Goal: Task Accomplishment & Management: Manage account settings

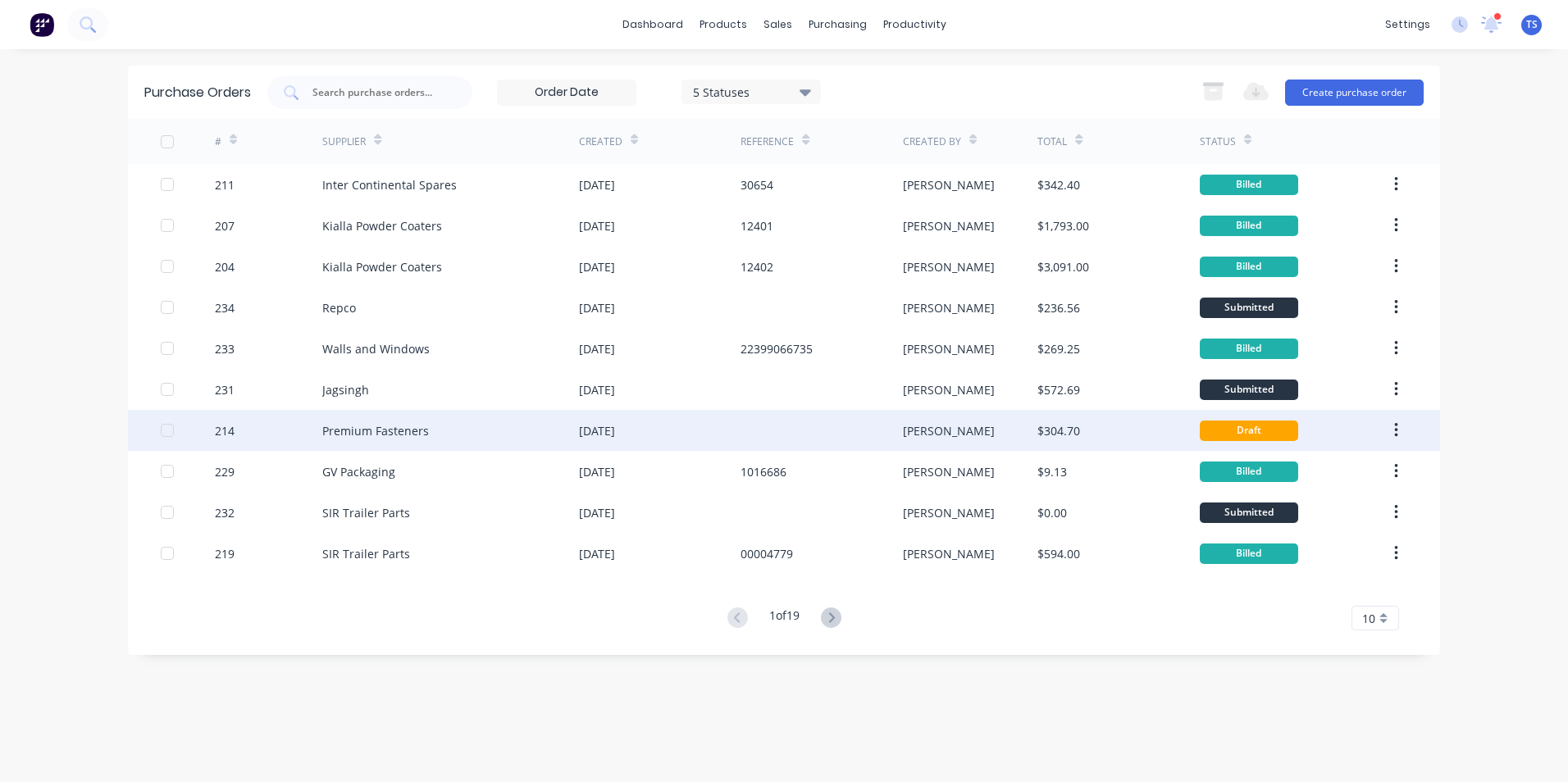
click at [361, 441] on div "Premium Fasteners" at bounding box center [450, 430] width 257 height 41
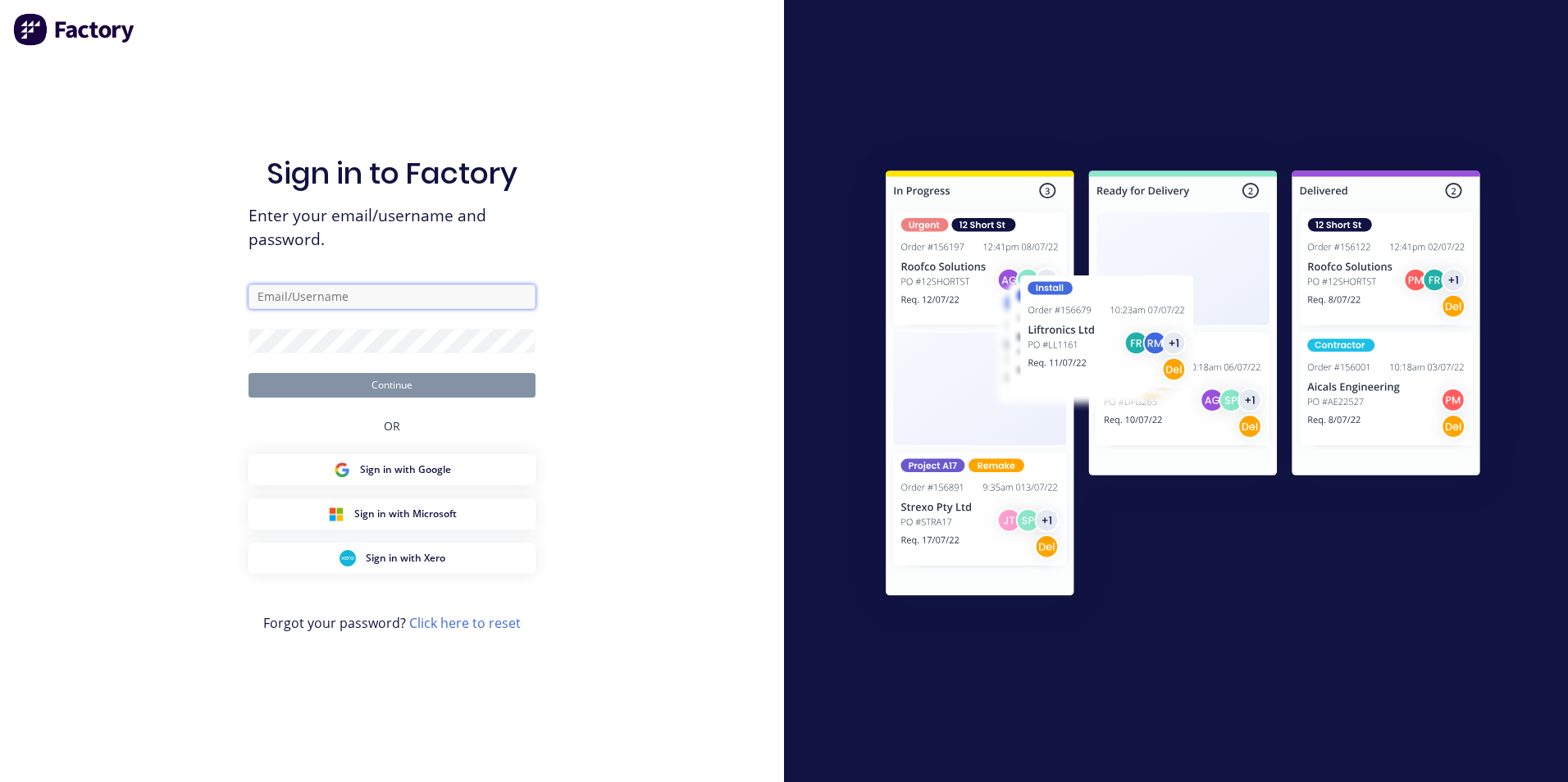
type input "admin@frontlinetrays.com.au"
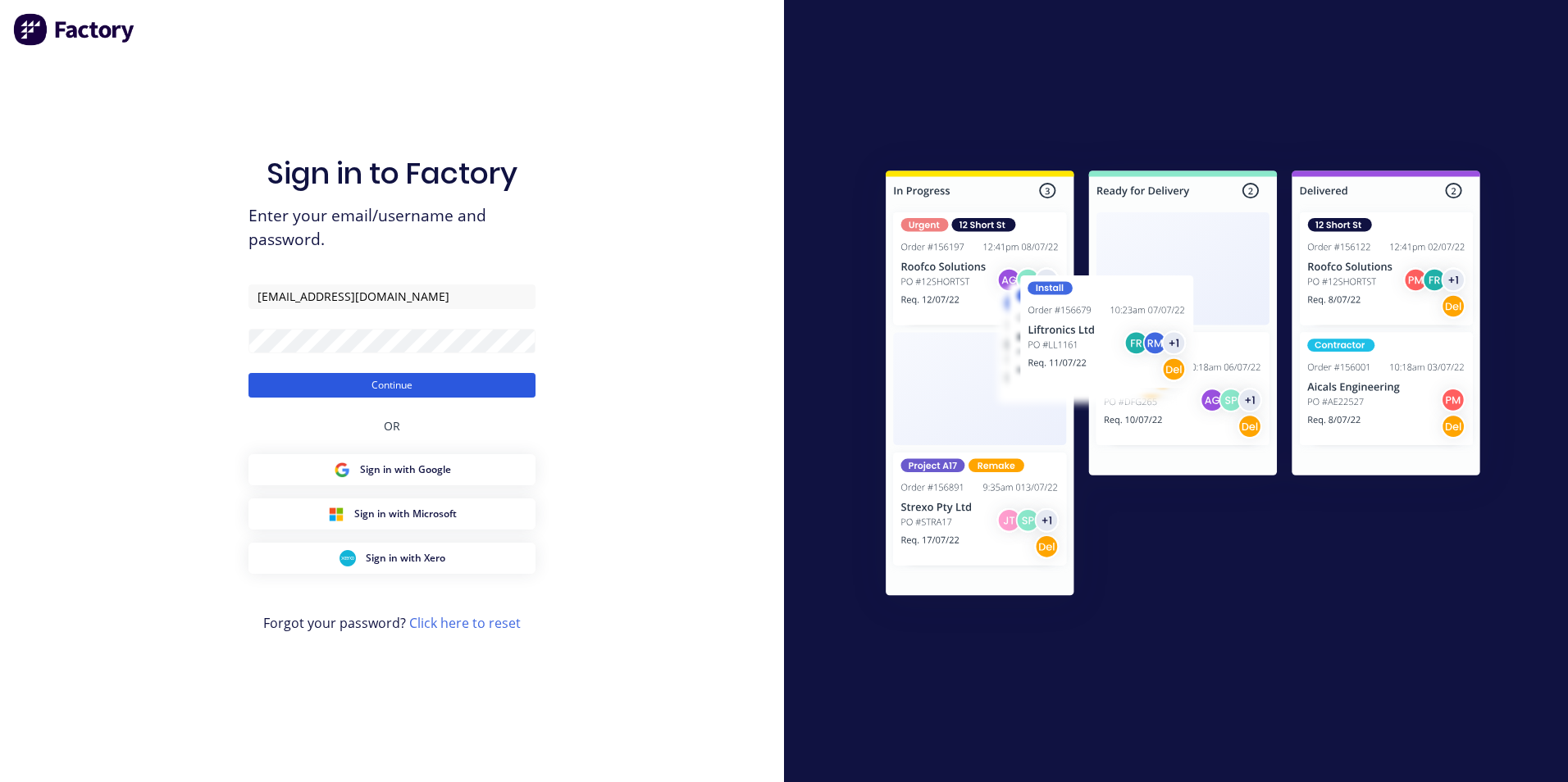
click at [354, 377] on button "Continue" at bounding box center [392, 385] width 287 height 25
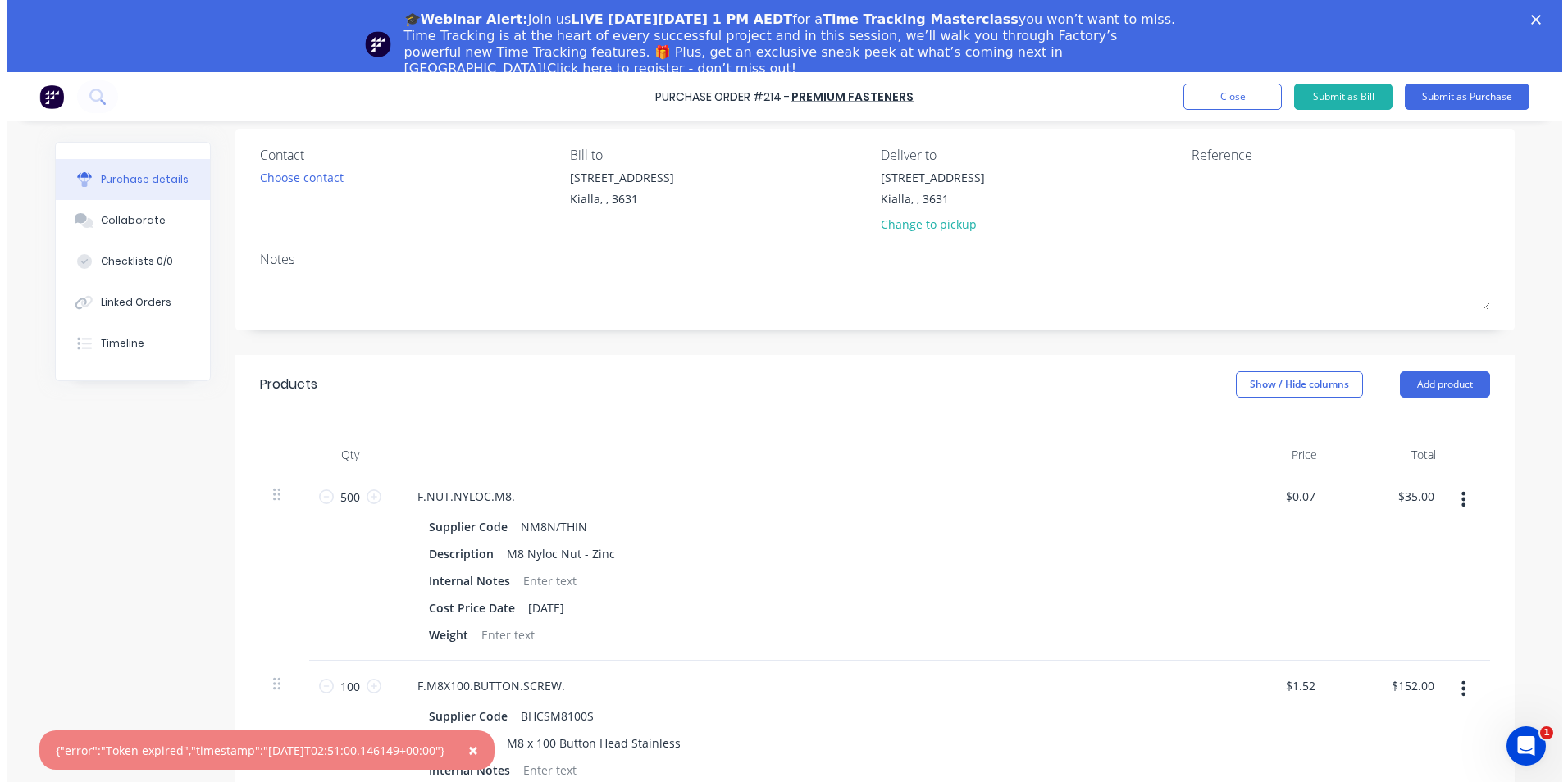
scroll to position [108, 0]
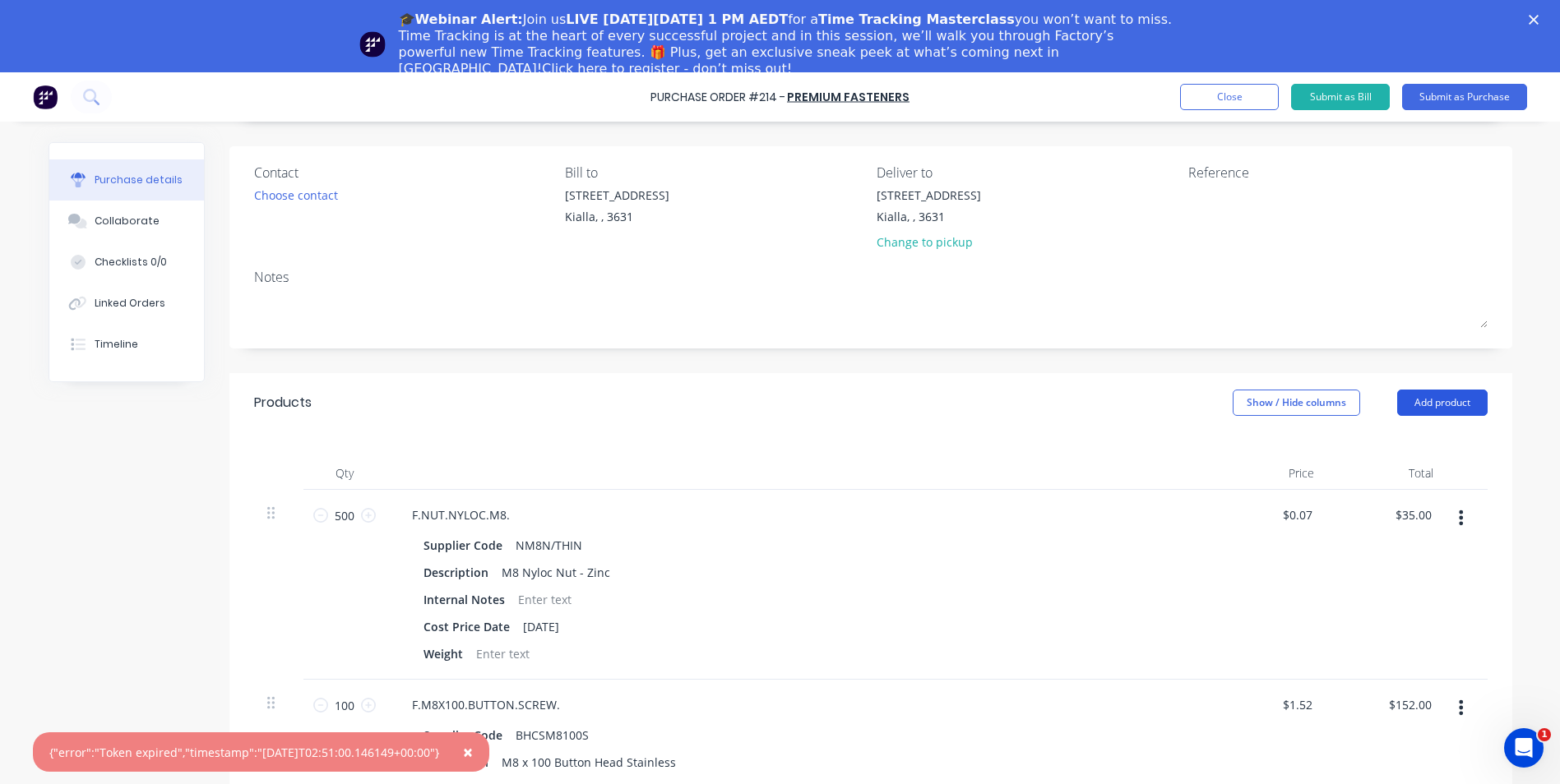
click at [1435, 407] on button "Add product" at bounding box center [1443, 402] width 91 height 27
click at [1409, 447] on div "Product catalogue" at bounding box center [1409, 445] width 127 height 24
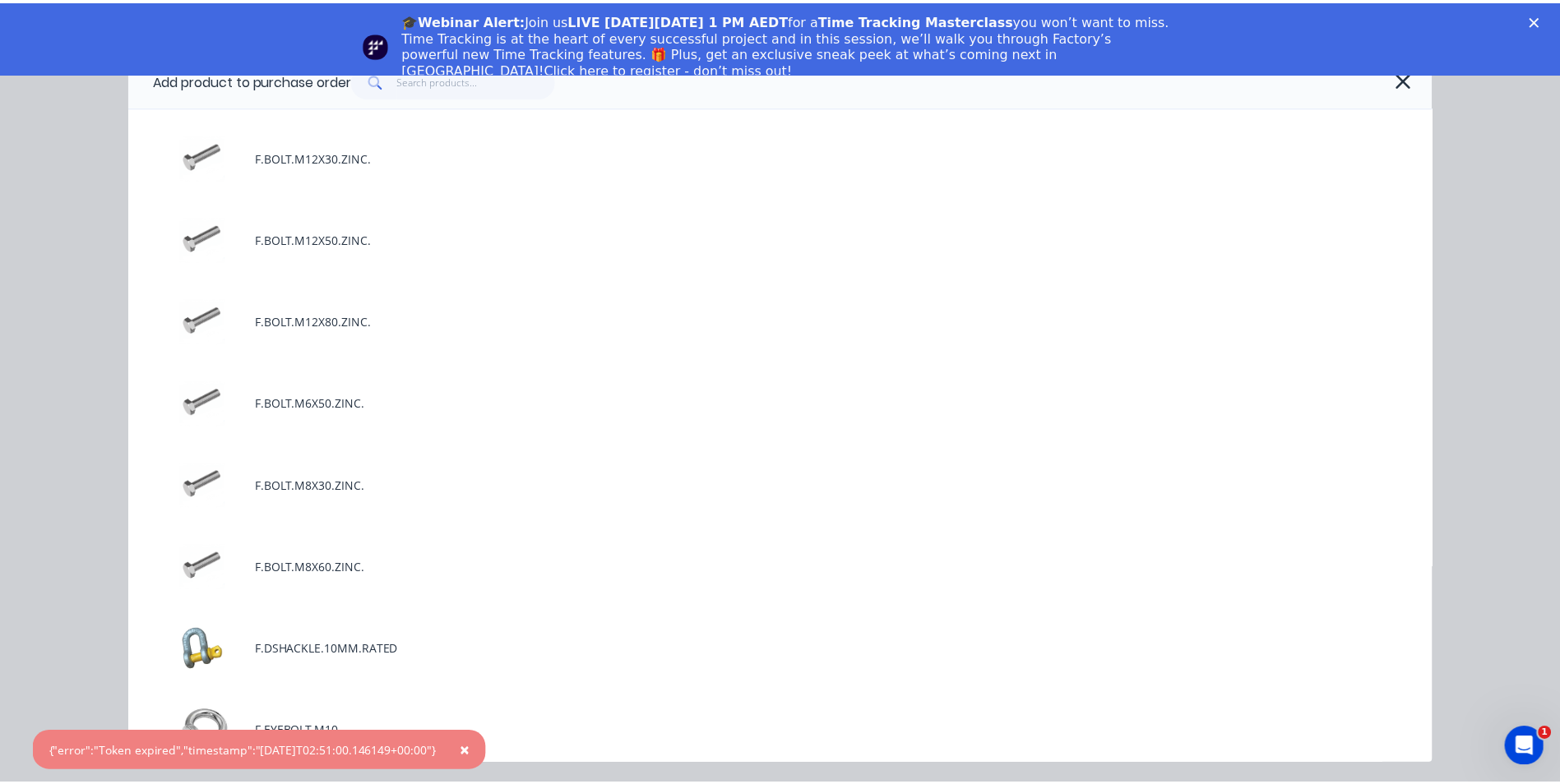
scroll to position [1479, 0]
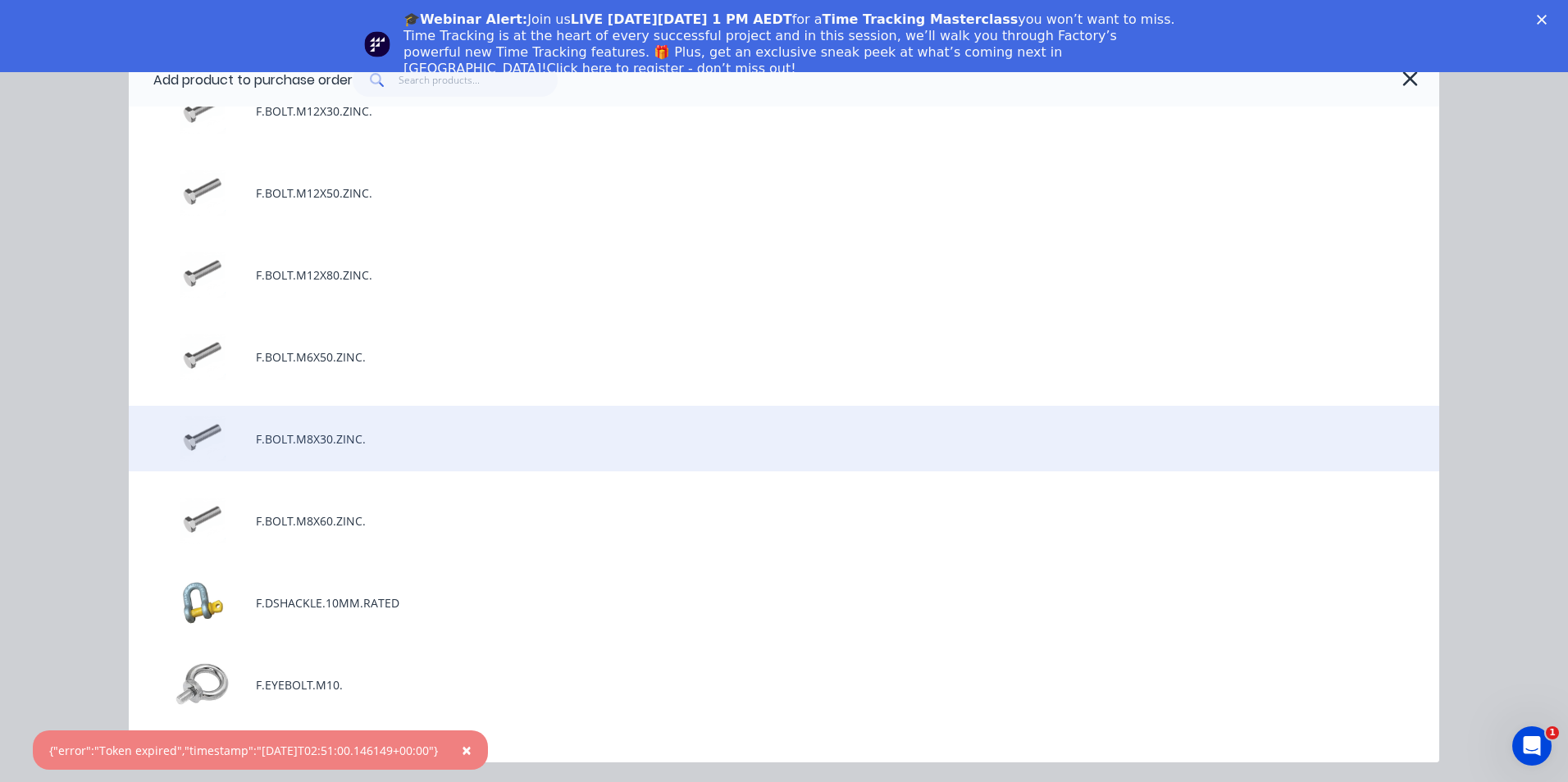
click at [473, 443] on div "F.BOLT.M8X30.ZINC." at bounding box center [784, 438] width 1311 height 66
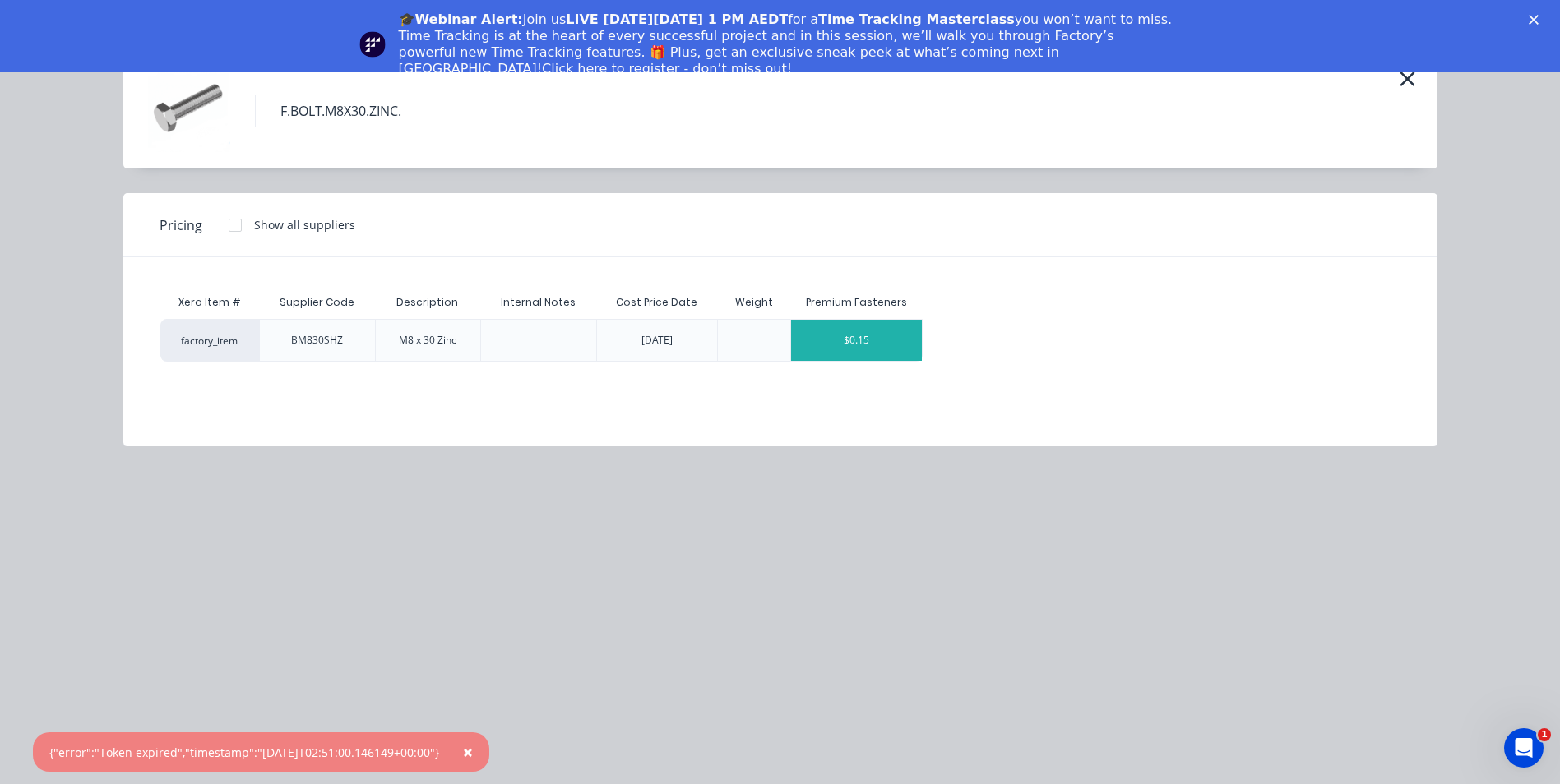
click at [907, 343] on div "$0.15" at bounding box center [856, 341] width 131 height 41
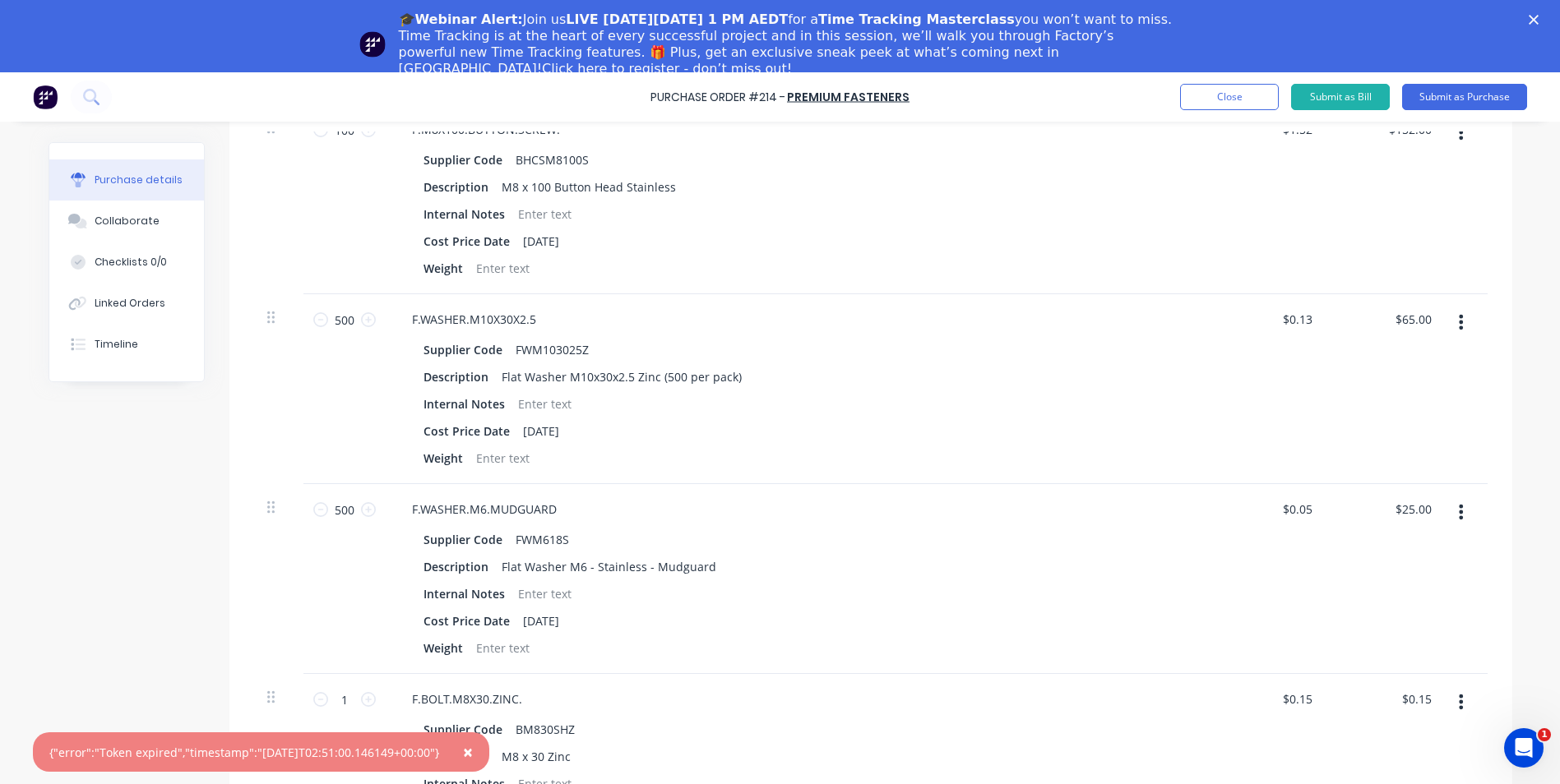
scroll to position [1037, 0]
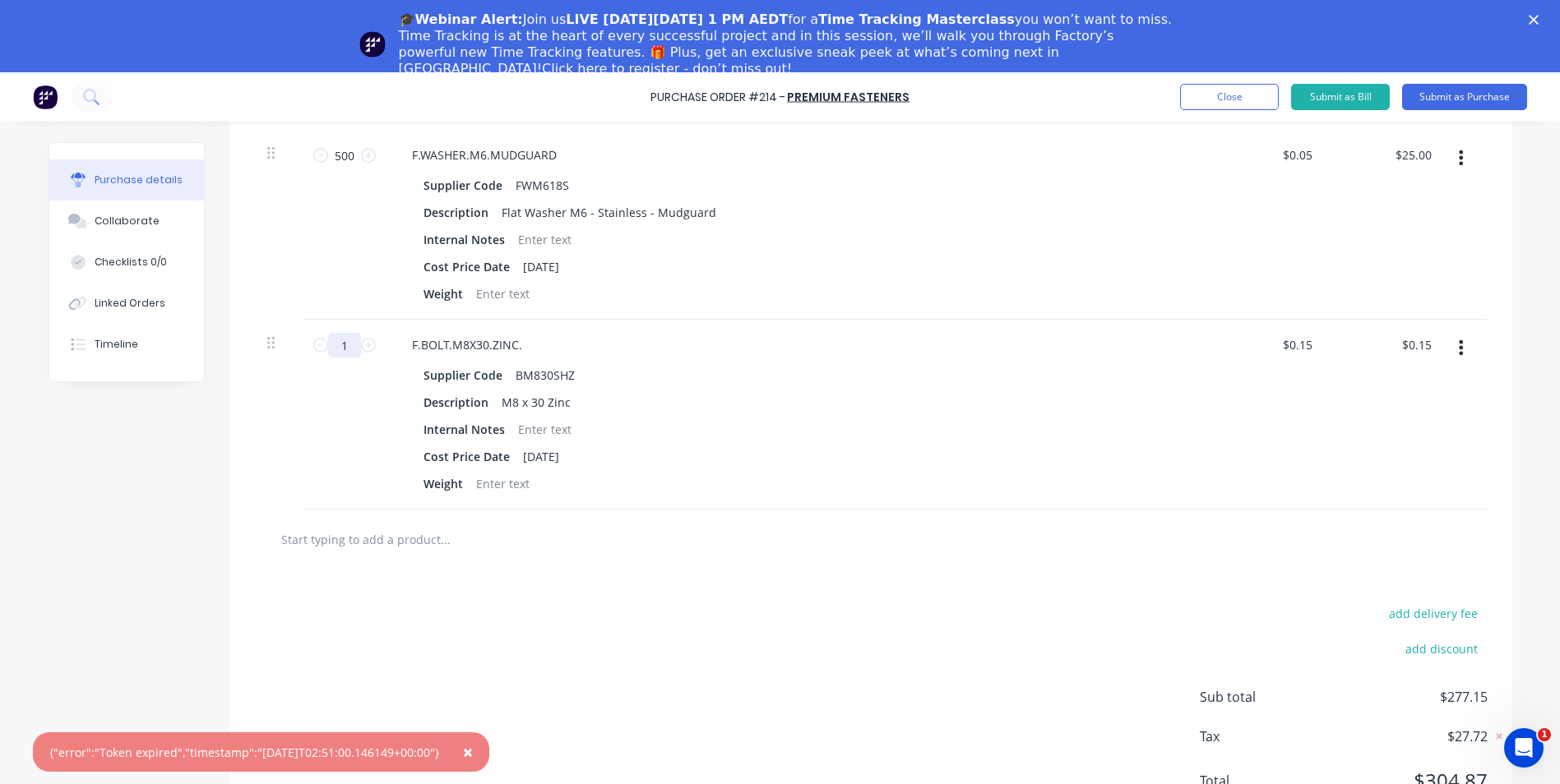
click at [342, 343] on input "1" at bounding box center [344, 345] width 33 height 25
type input "4"
type input "$0.60"
type input "40"
type input "$6.00"
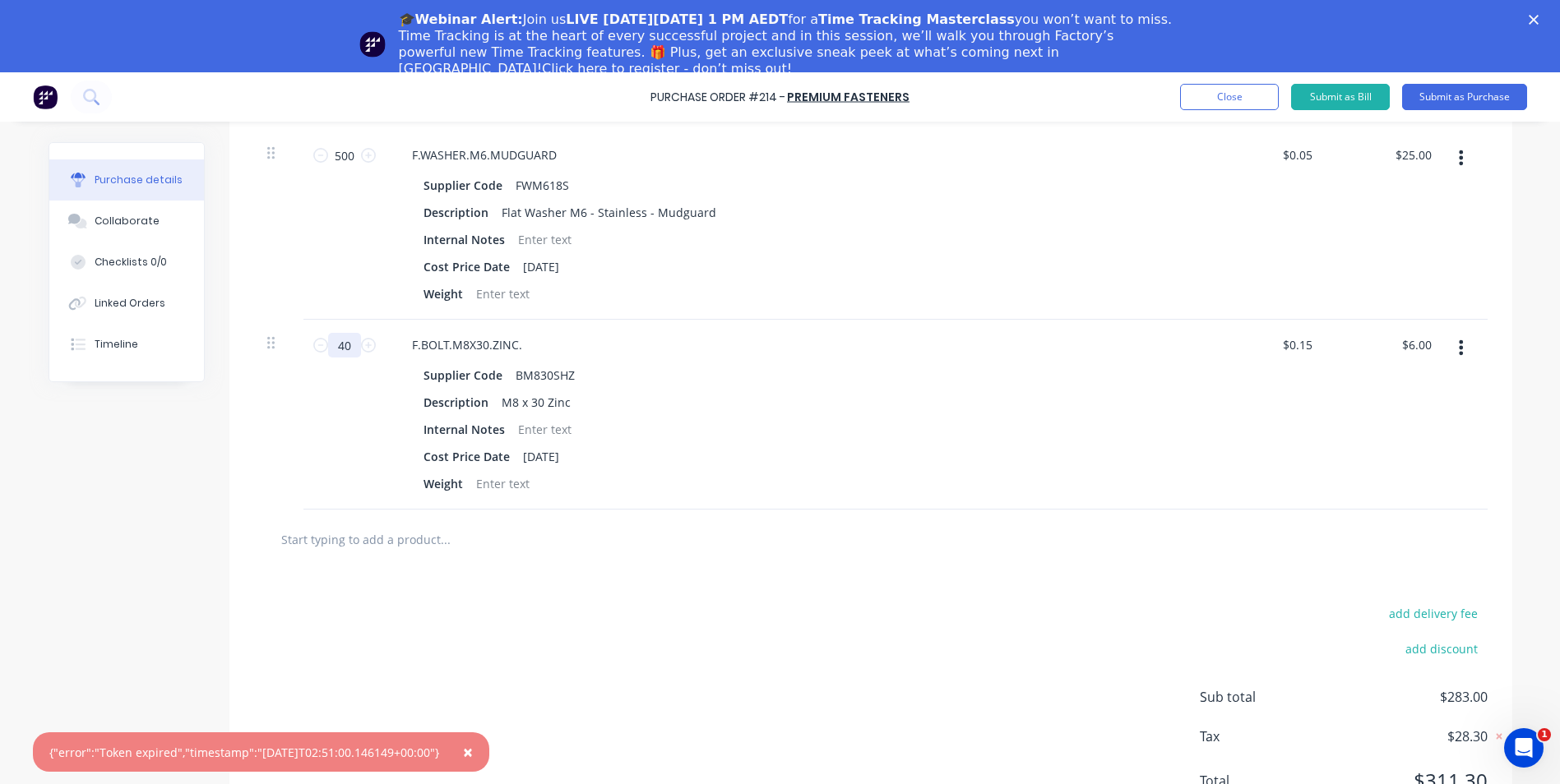
type input "400"
type input "$60.00"
type input "400"
click at [654, 530] on div at bounding box center [514, 539] width 493 height 33
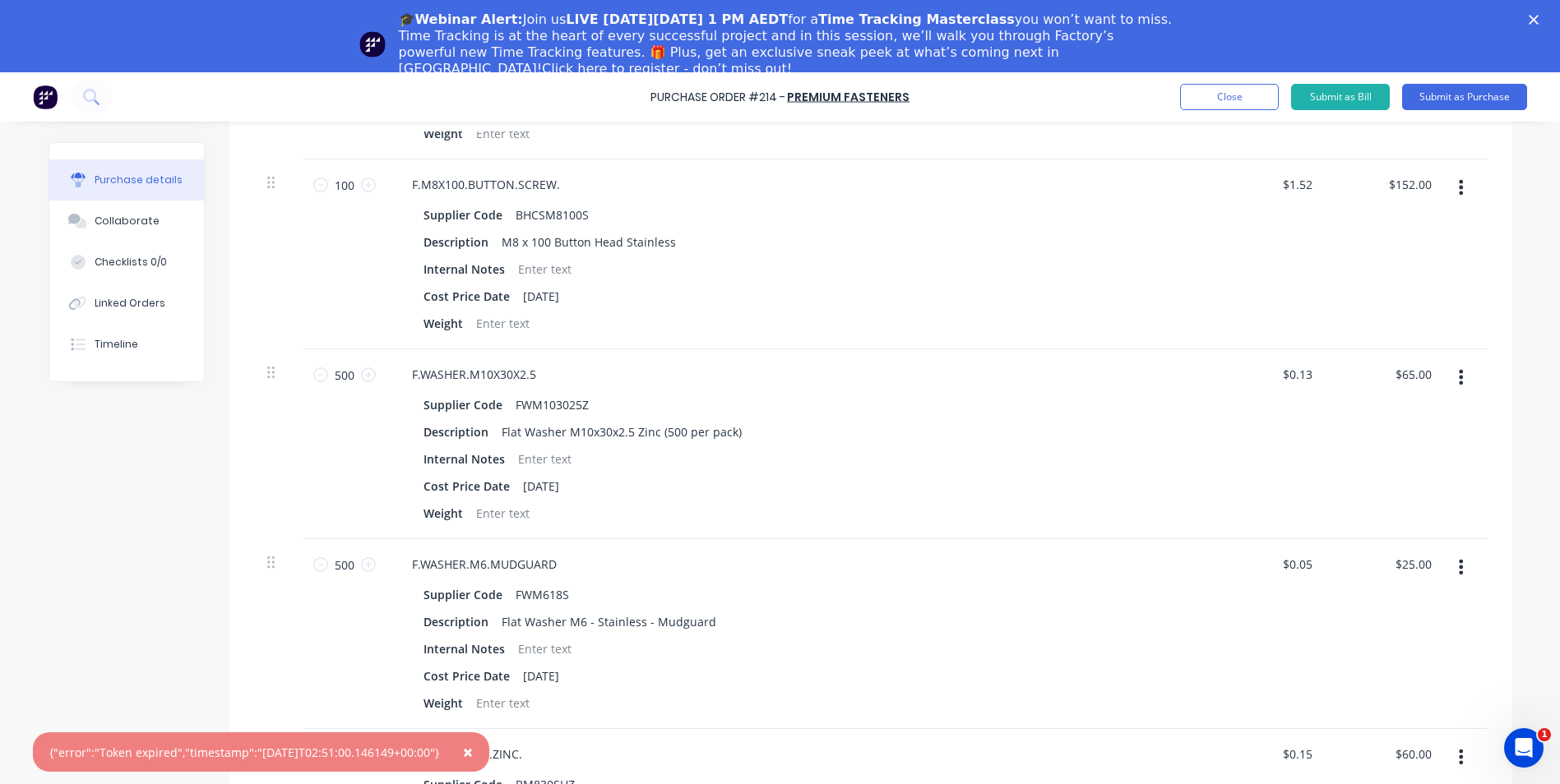
scroll to position [709, 0]
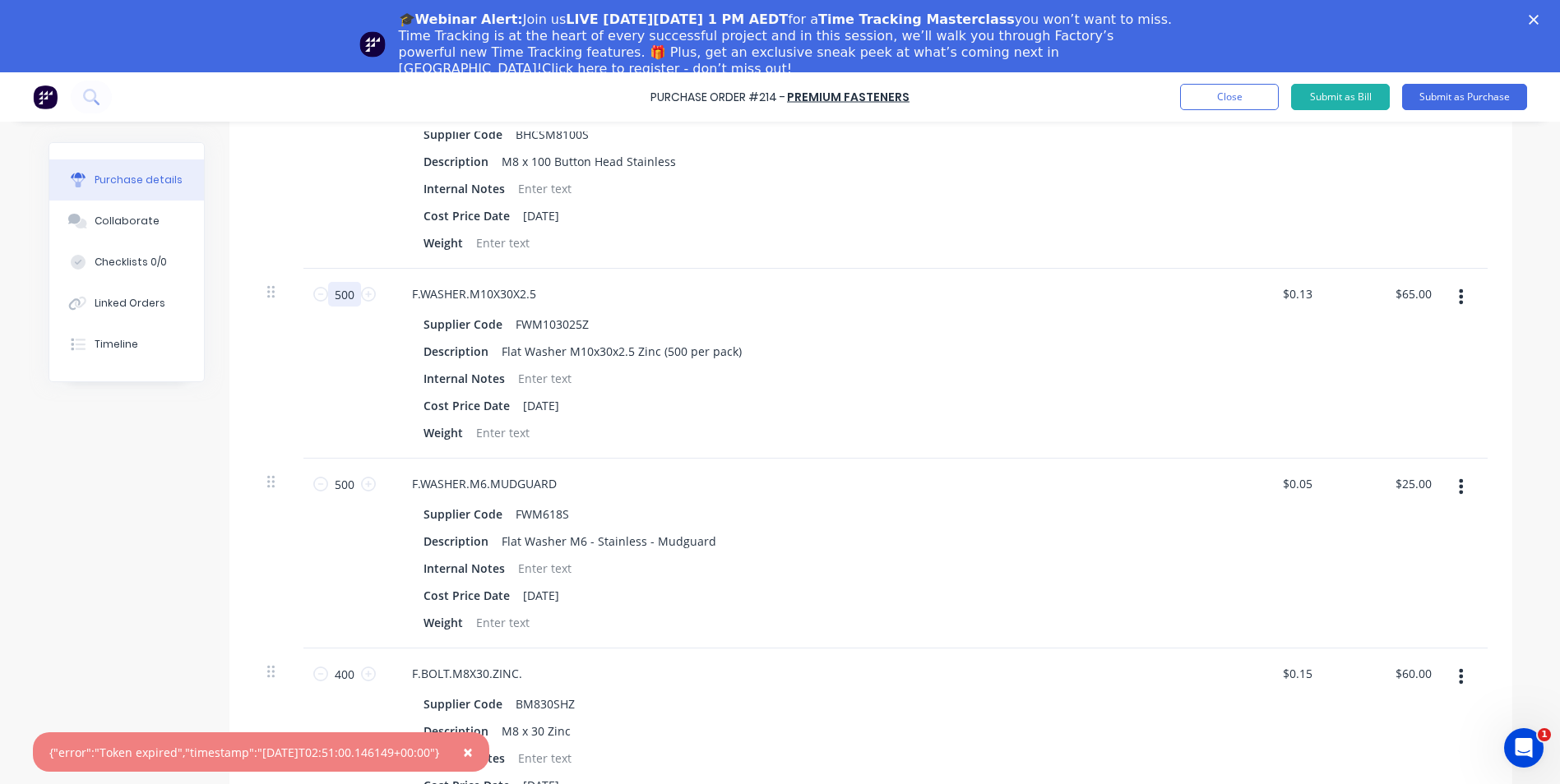
click at [348, 294] on input "500" at bounding box center [344, 294] width 33 height 25
type input "4"
type input "$0.52"
type input "40"
type input "$5.20"
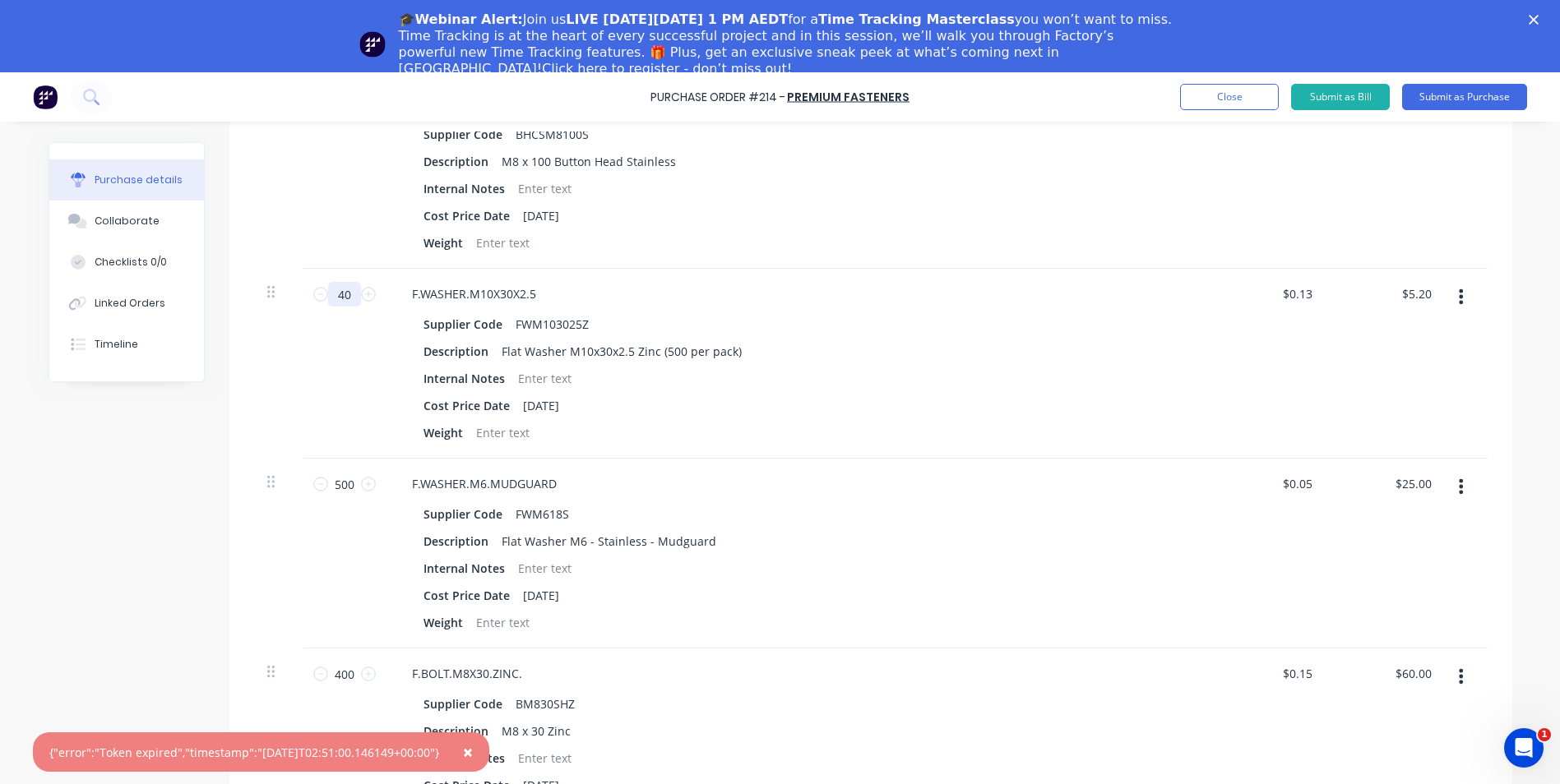
type input "400"
type input "$52.00"
type input "400"
click at [348, 486] on input "500" at bounding box center [344, 484] width 33 height 25
type input "4"
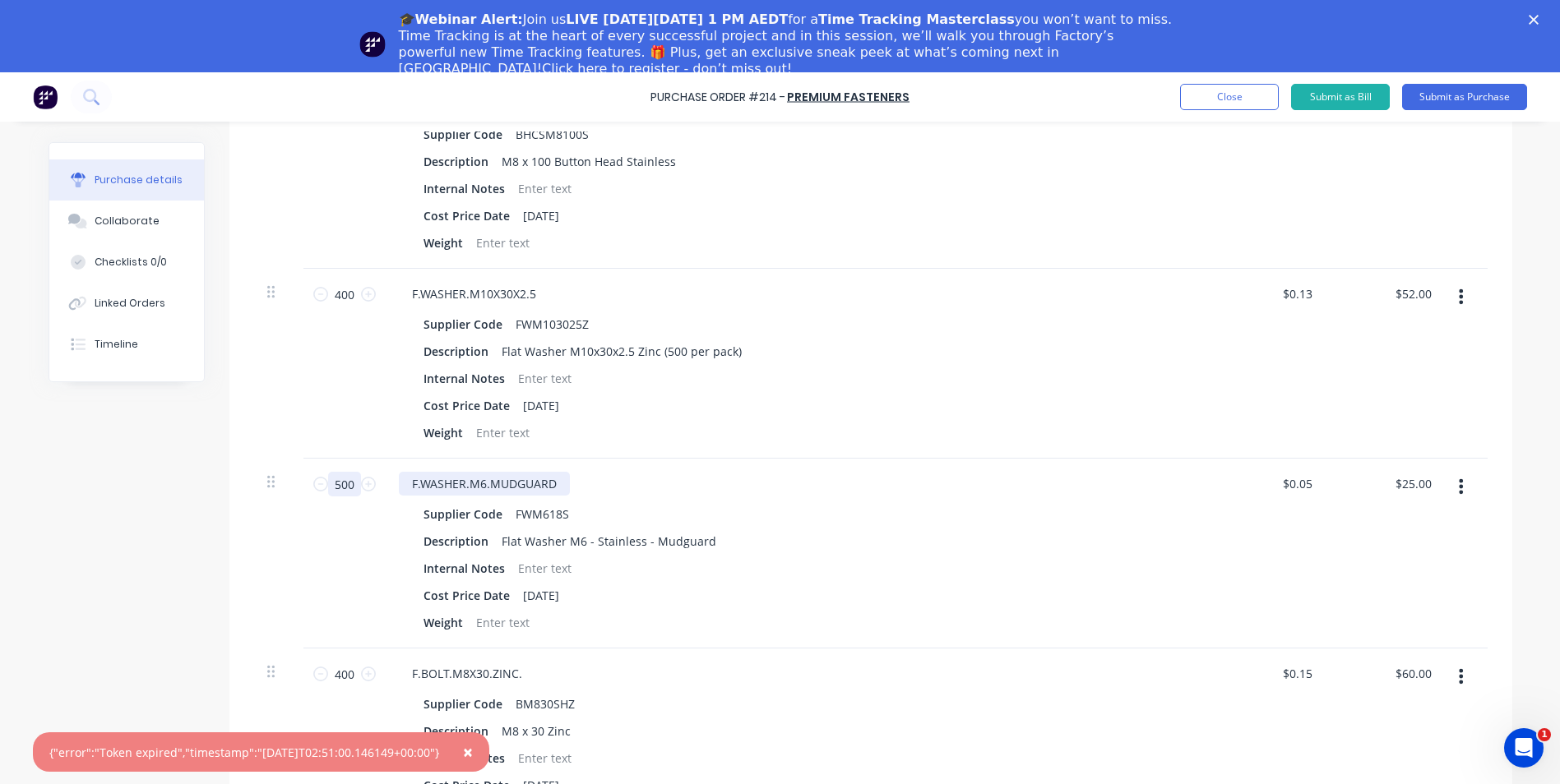
type input "$0.20"
type input "40"
type input "$2.00"
type input "400"
type input "$20.00"
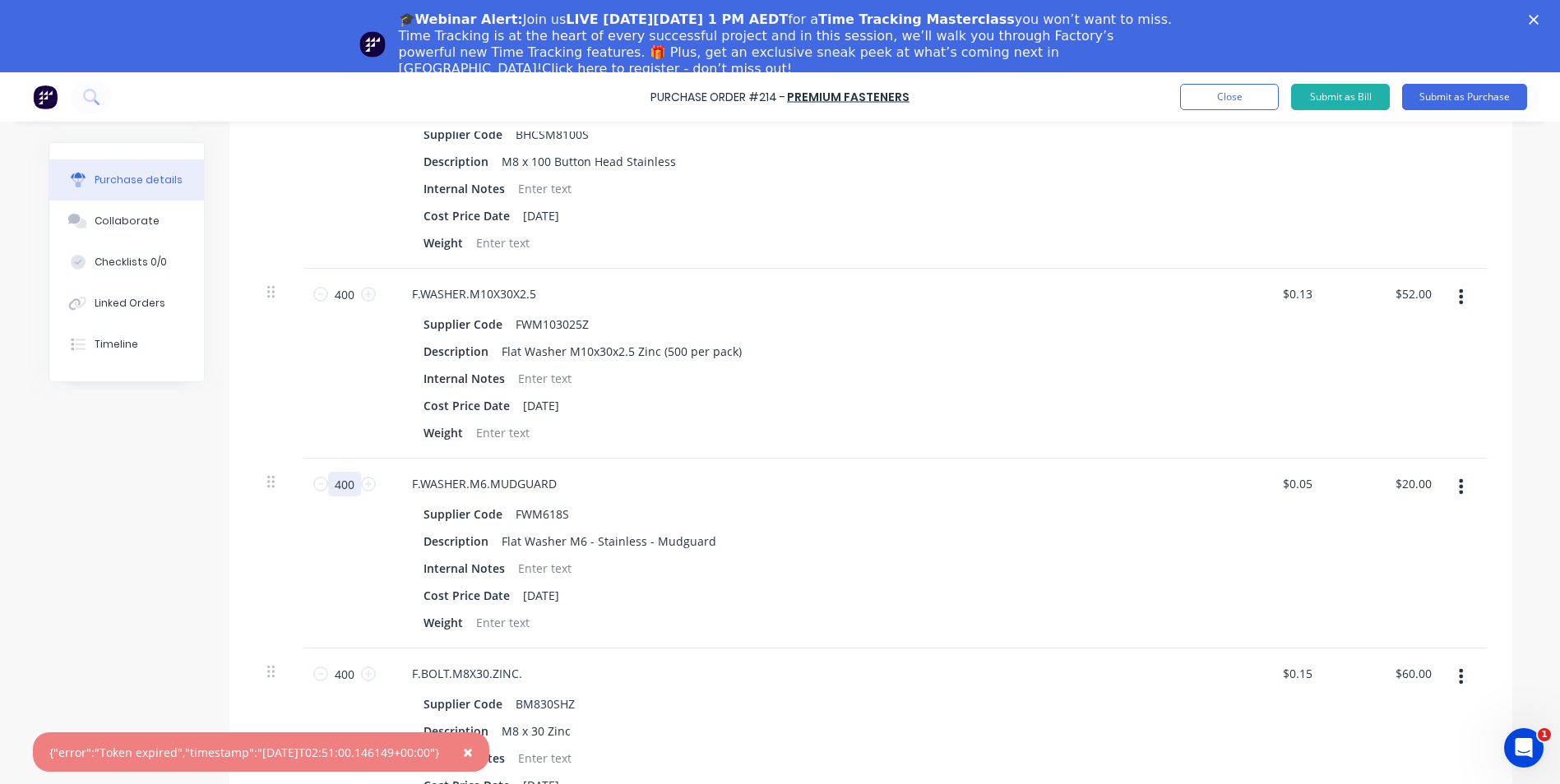
type input "400"
click at [1021, 551] on div "Description Flat Washer M6 - Stainless - Mudguard" at bounding box center [794, 541] width 753 height 24
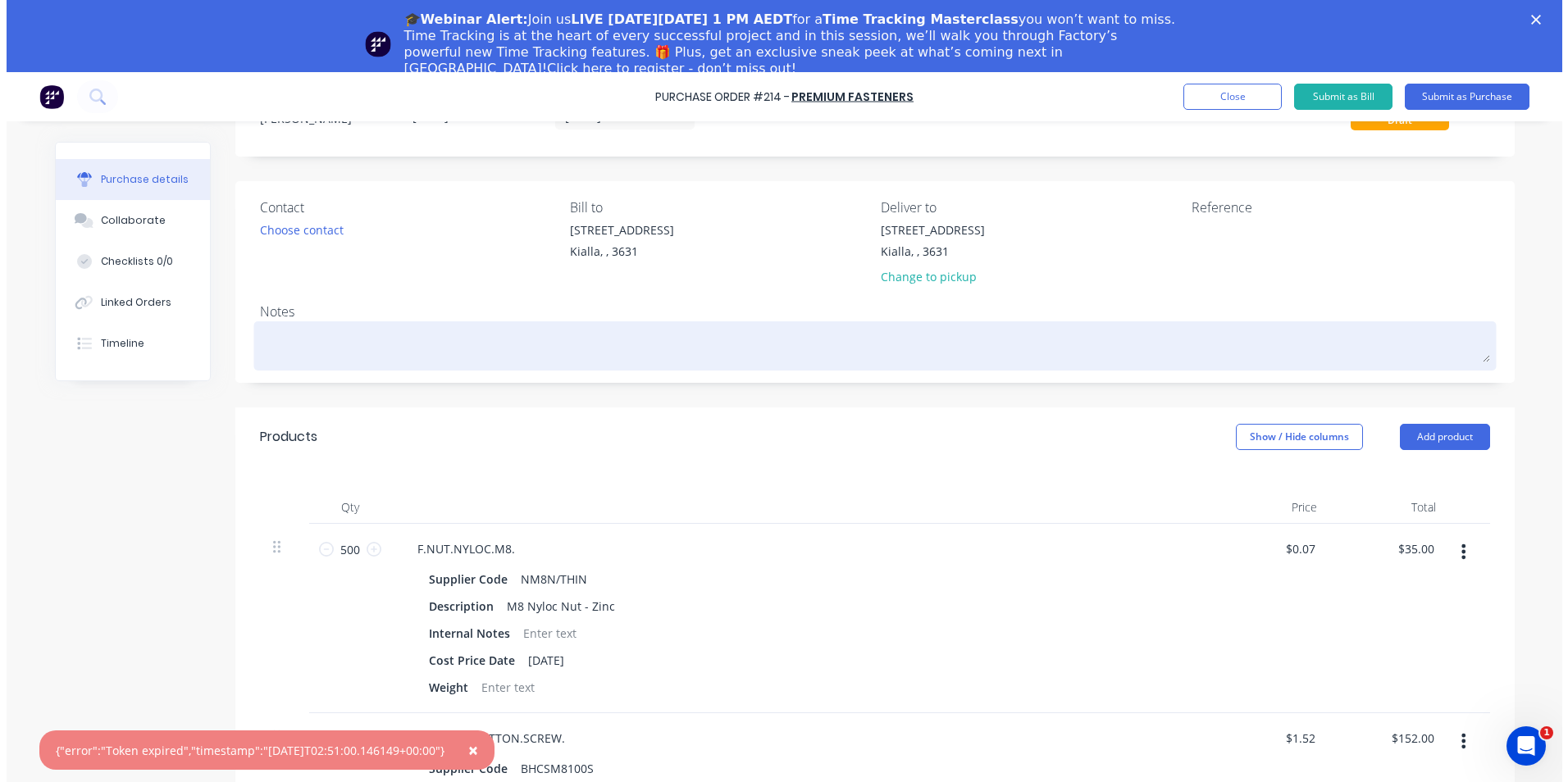
scroll to position [0, 0]
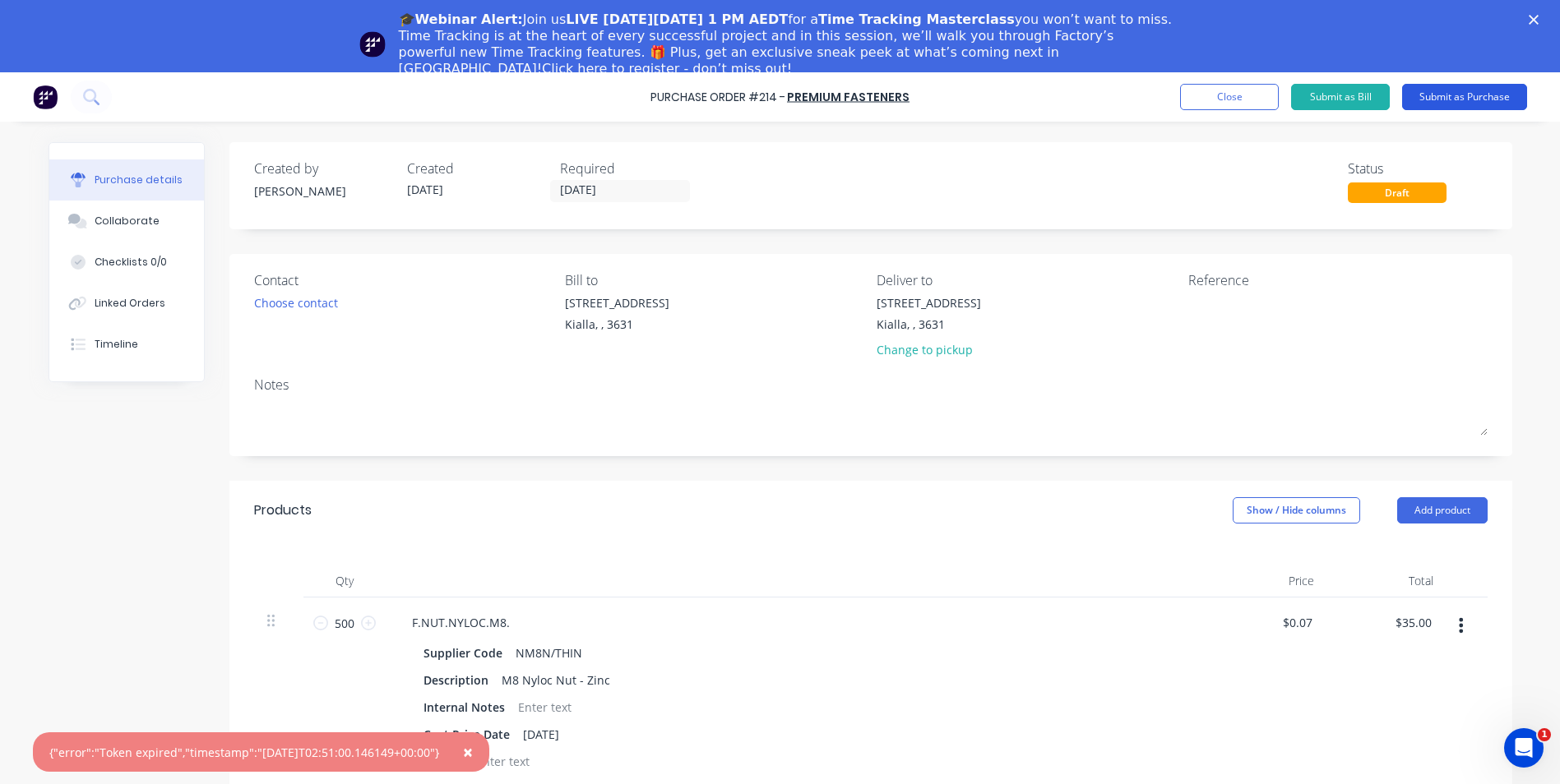
click at [1427, 95] on button "Submit as Purchase" at bounding box center [1464, 97] width 125 height 27
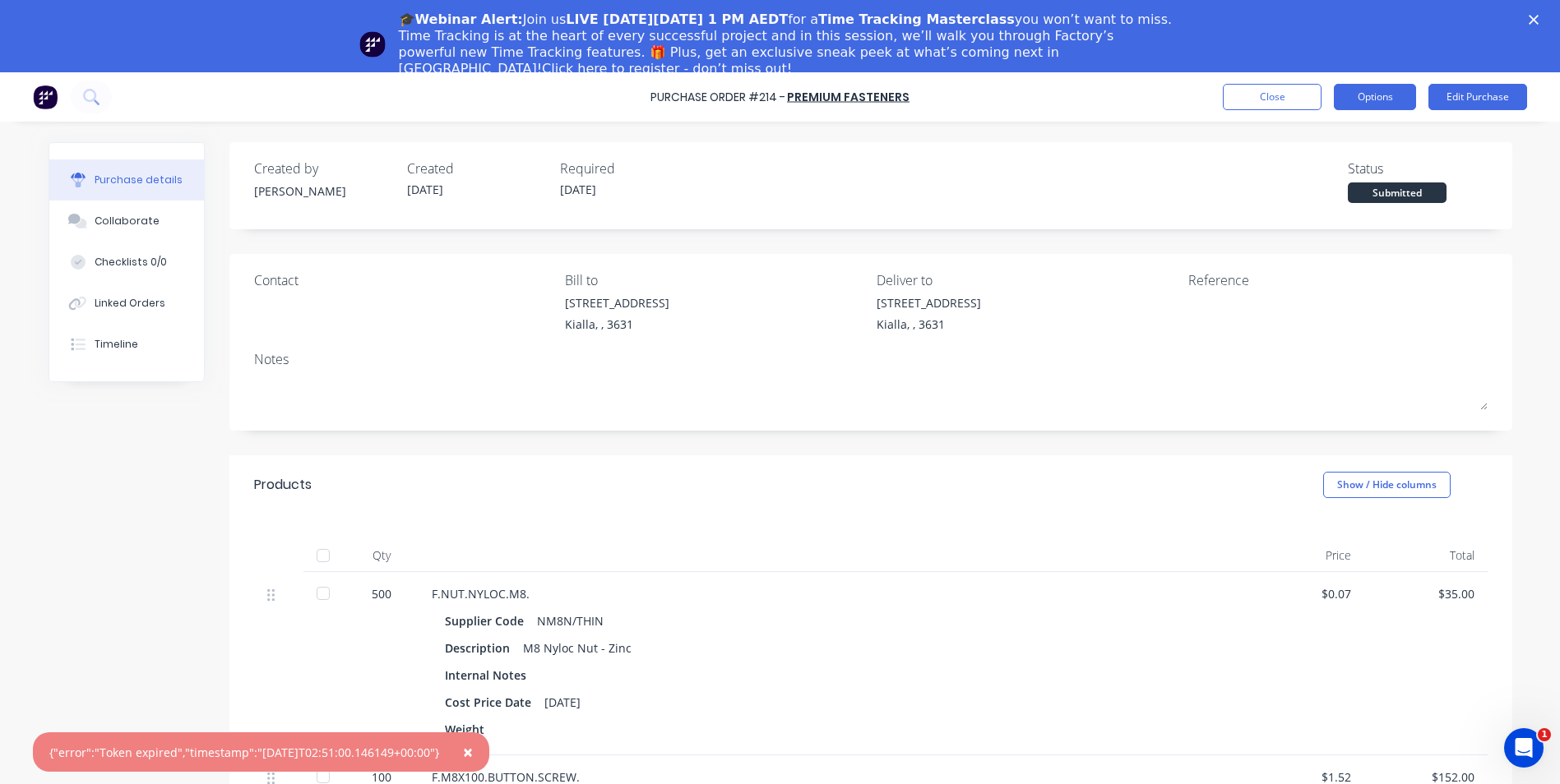
click at [1370, 92] on button "Options" at bounding box center [1375, 97] width 82 height 27
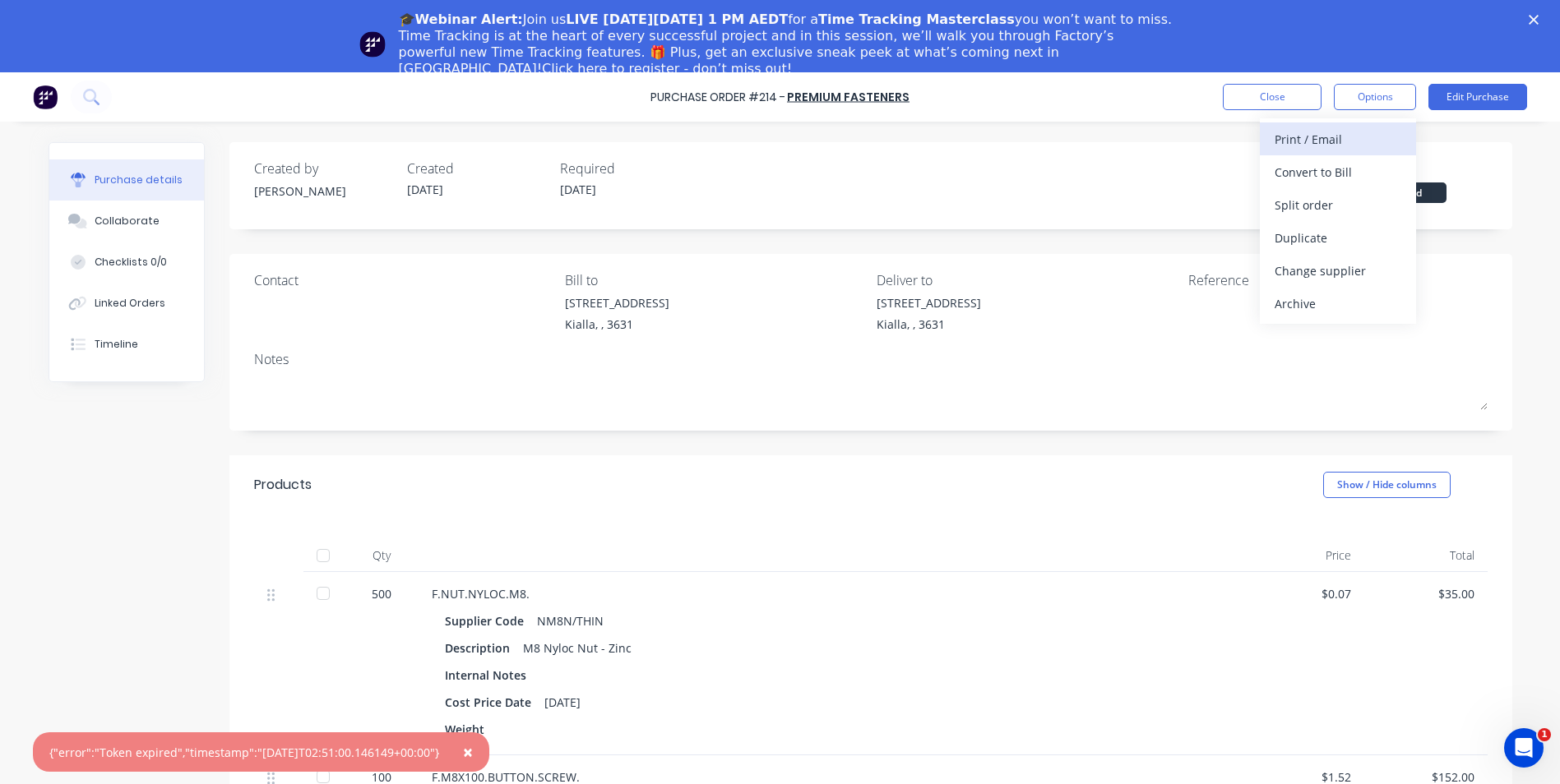
click at [1314, 134] on div "Print / Email" at bounding box center [1337, 140] width 127 height 24
click at [1319, 169] on div "With pricing" at bounding box center [1337, 172] width 127 height 24
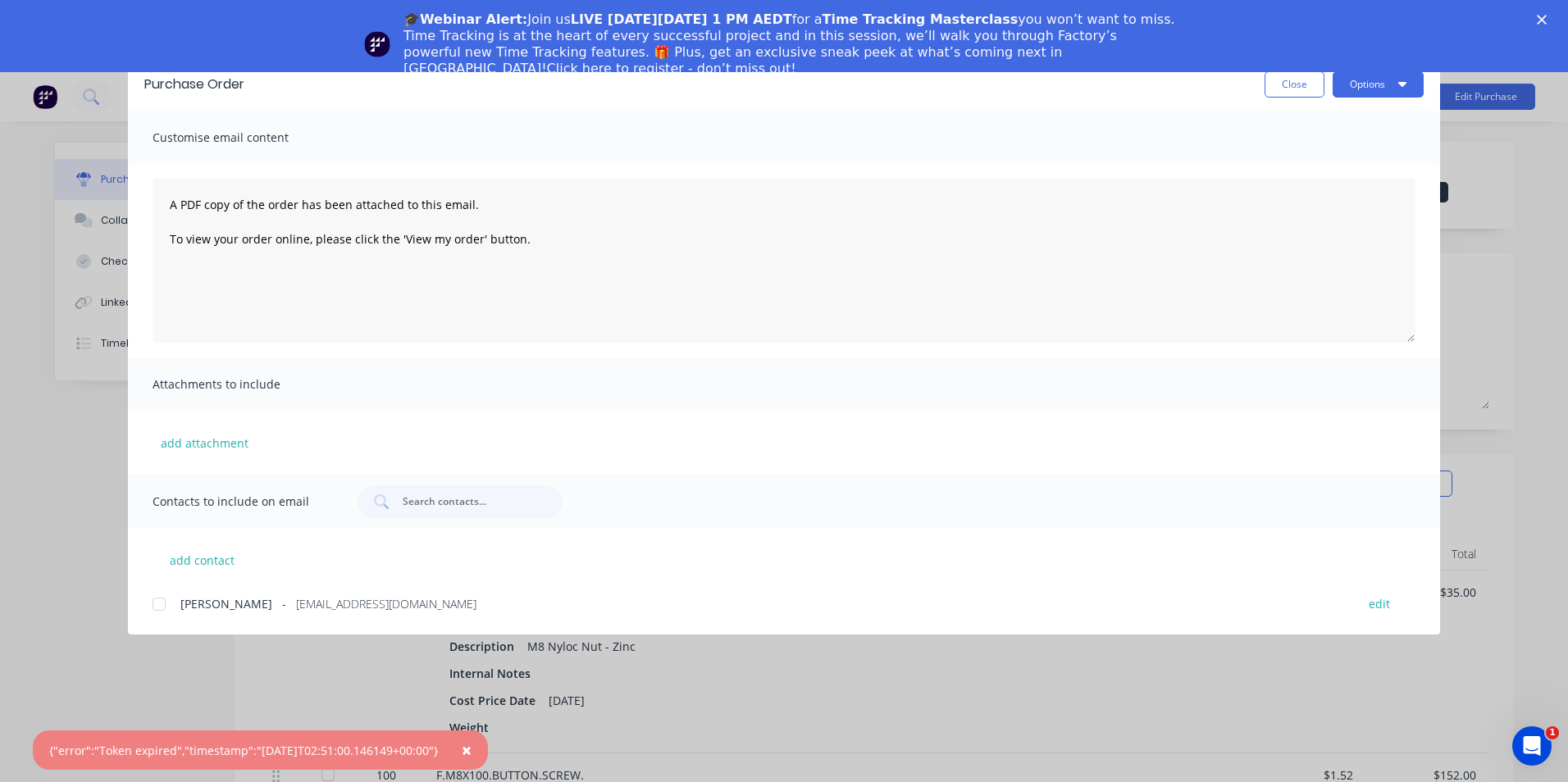
click at [162, 604] on div at bounding box center [159, 604] width 32 height 32
click at [1367, 85] on button "Options" at bounding box center [1378, 85] width 91 height 26
click at [1346, 189] on div "Email" at bounding box center [1346, 191] width 126 height 24
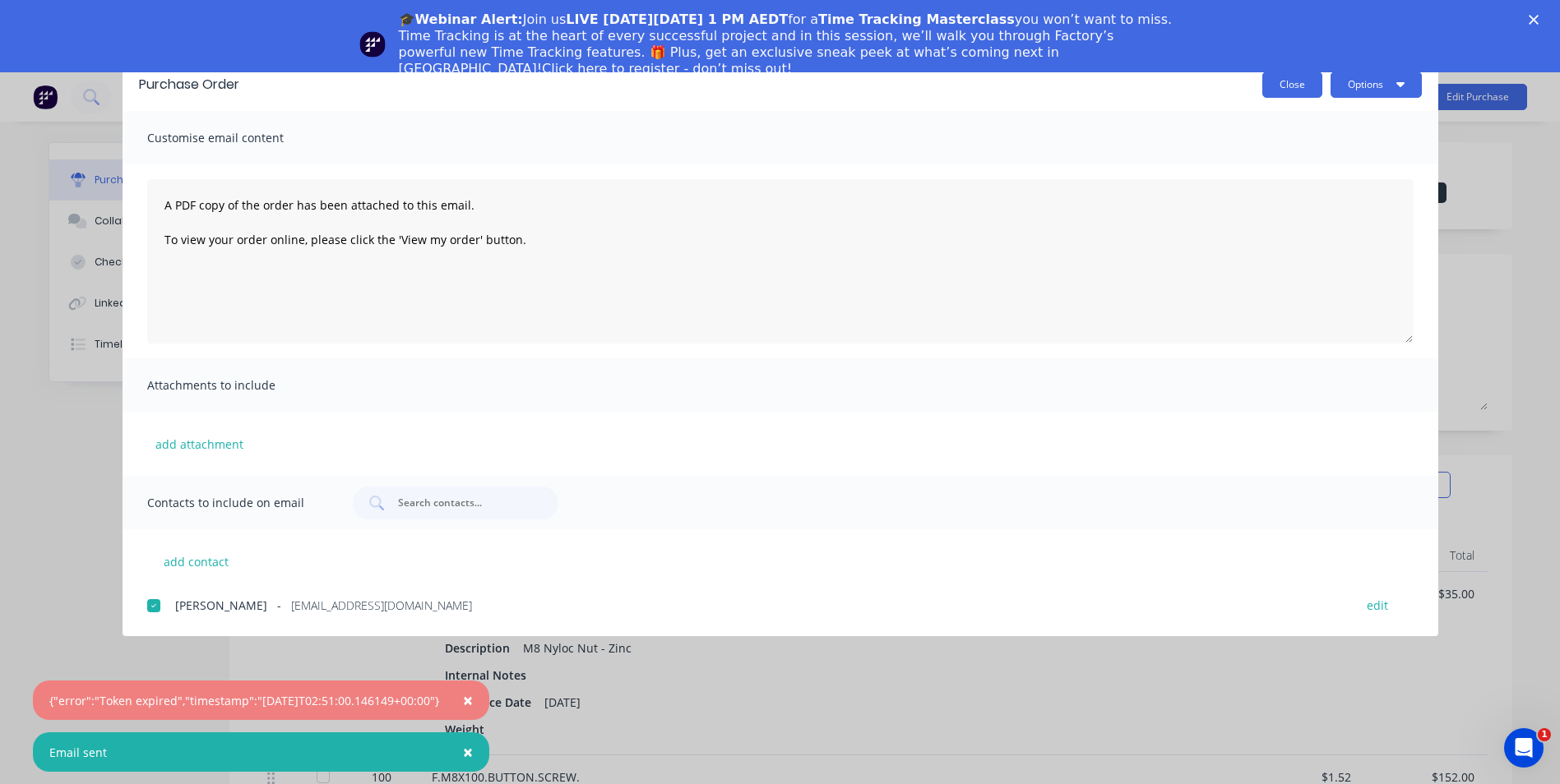
click at [1287, 87] on button "Close" at bounding box center [1292, 85] width 60 height 27
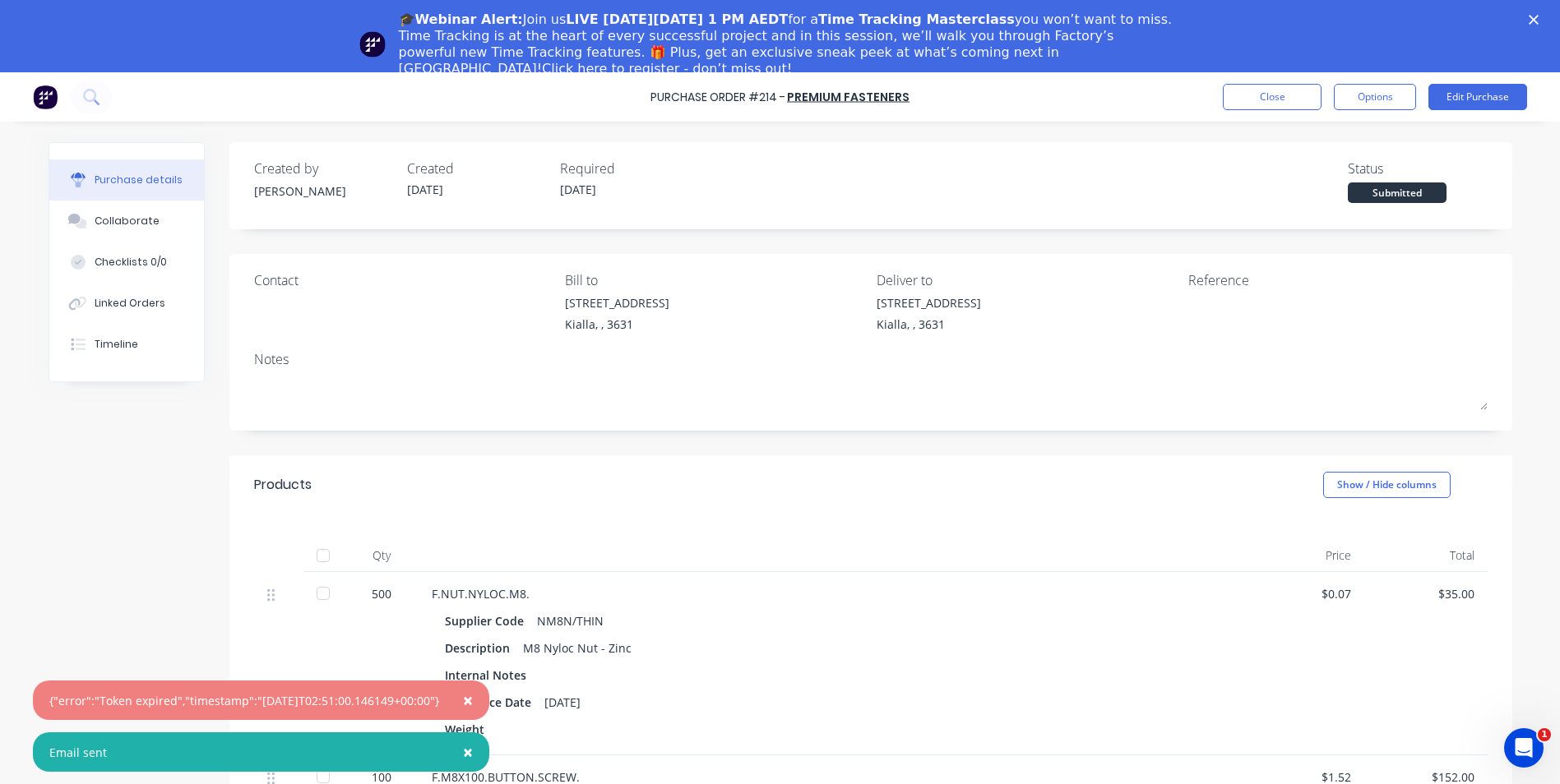
click at [1539, 18] on icon "Close" at bounding box center [1533, 20] width 10 height 10
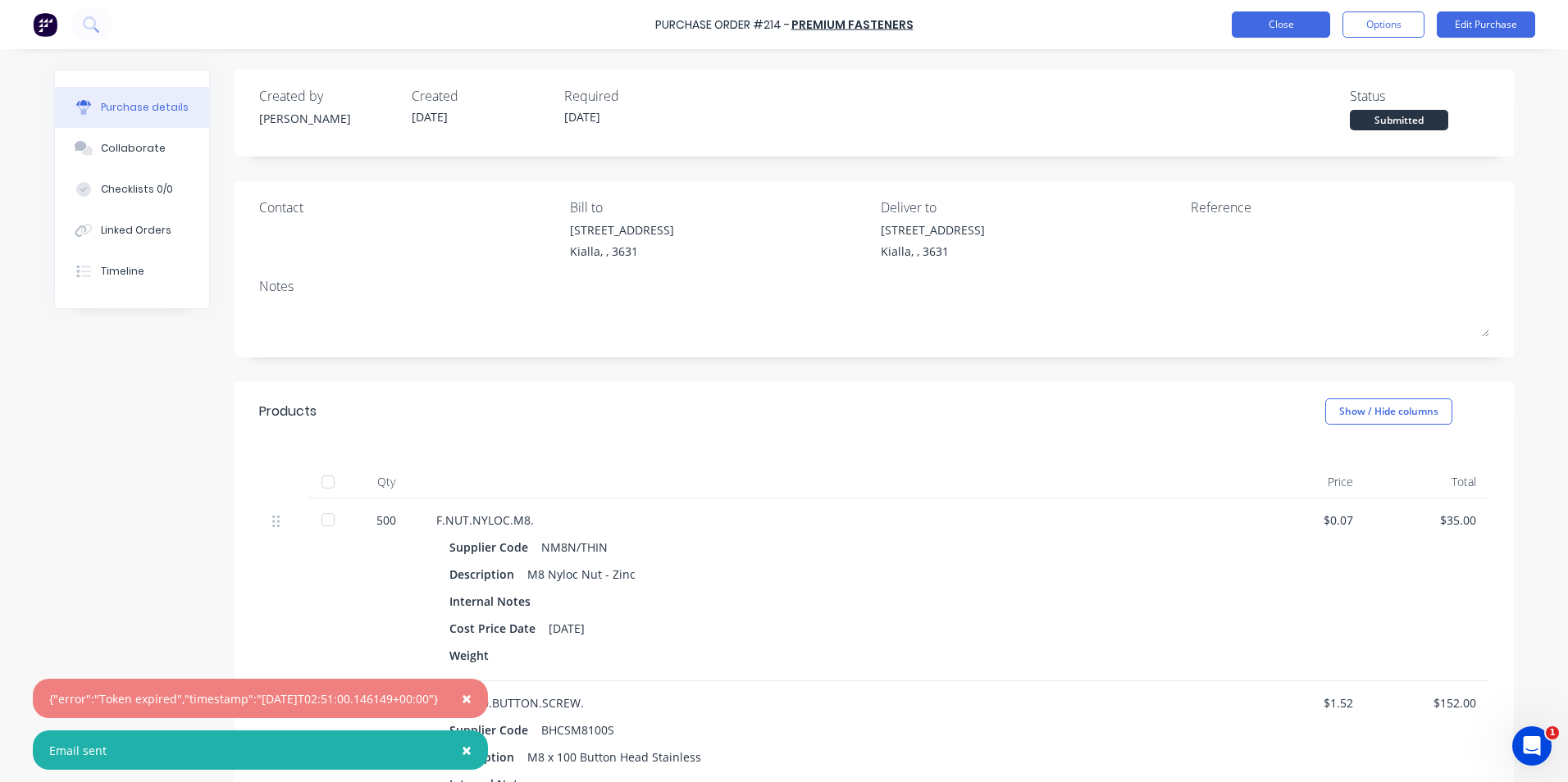
click at [1258, 26] on button "Close" at bounding box center [1280, 24] width 98 height 26
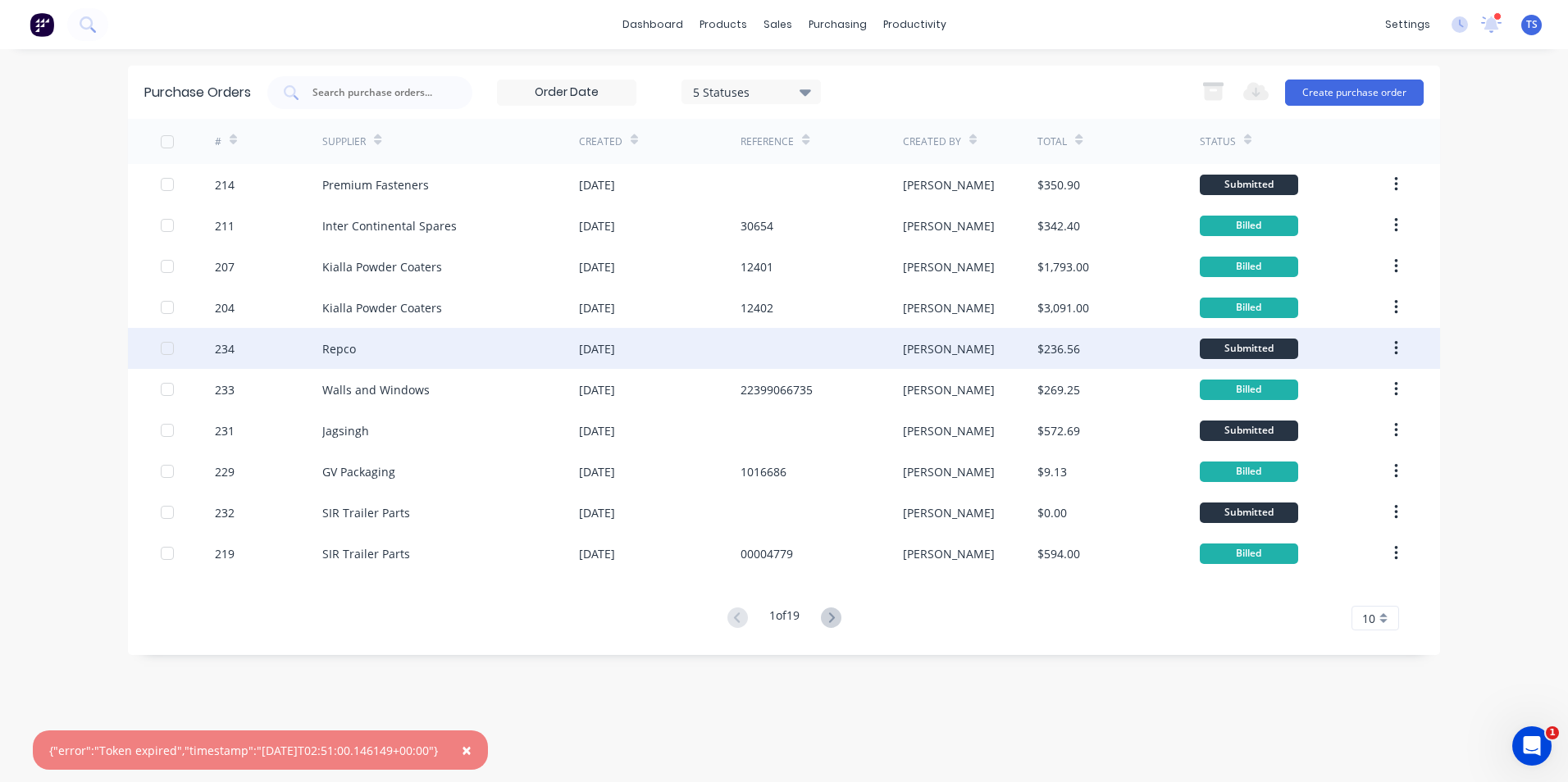
click at [987, 352] on div "[PERSON_NAME]" at bounding box center [970, 348] width 135 height 41
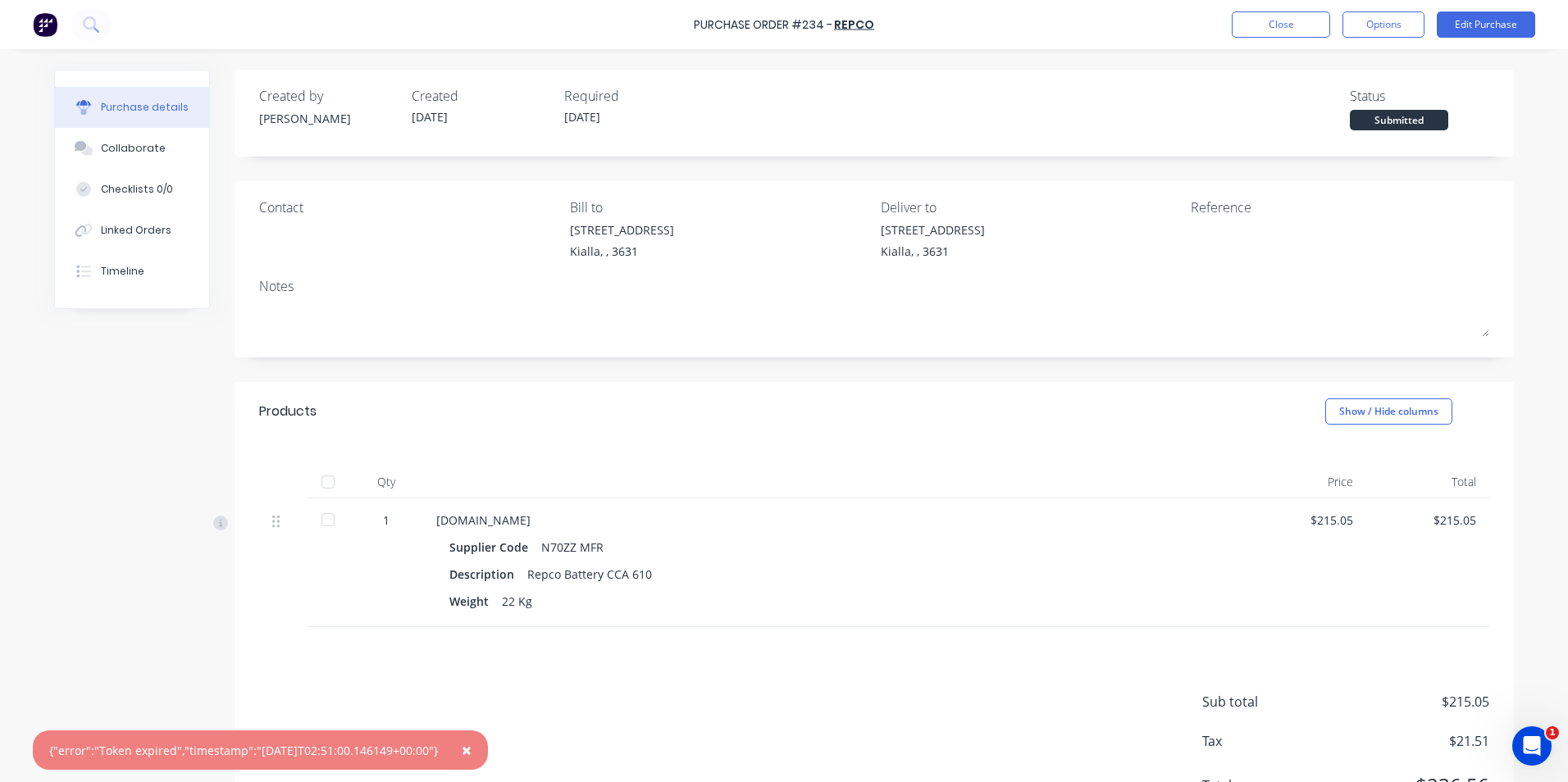
click at [321, 477] on div at bounding box center [328, 481] width 32 height 32
click at [1475, 26] on button "Edit Purchase" at bounding box center [1485, 24] width 98 height 26
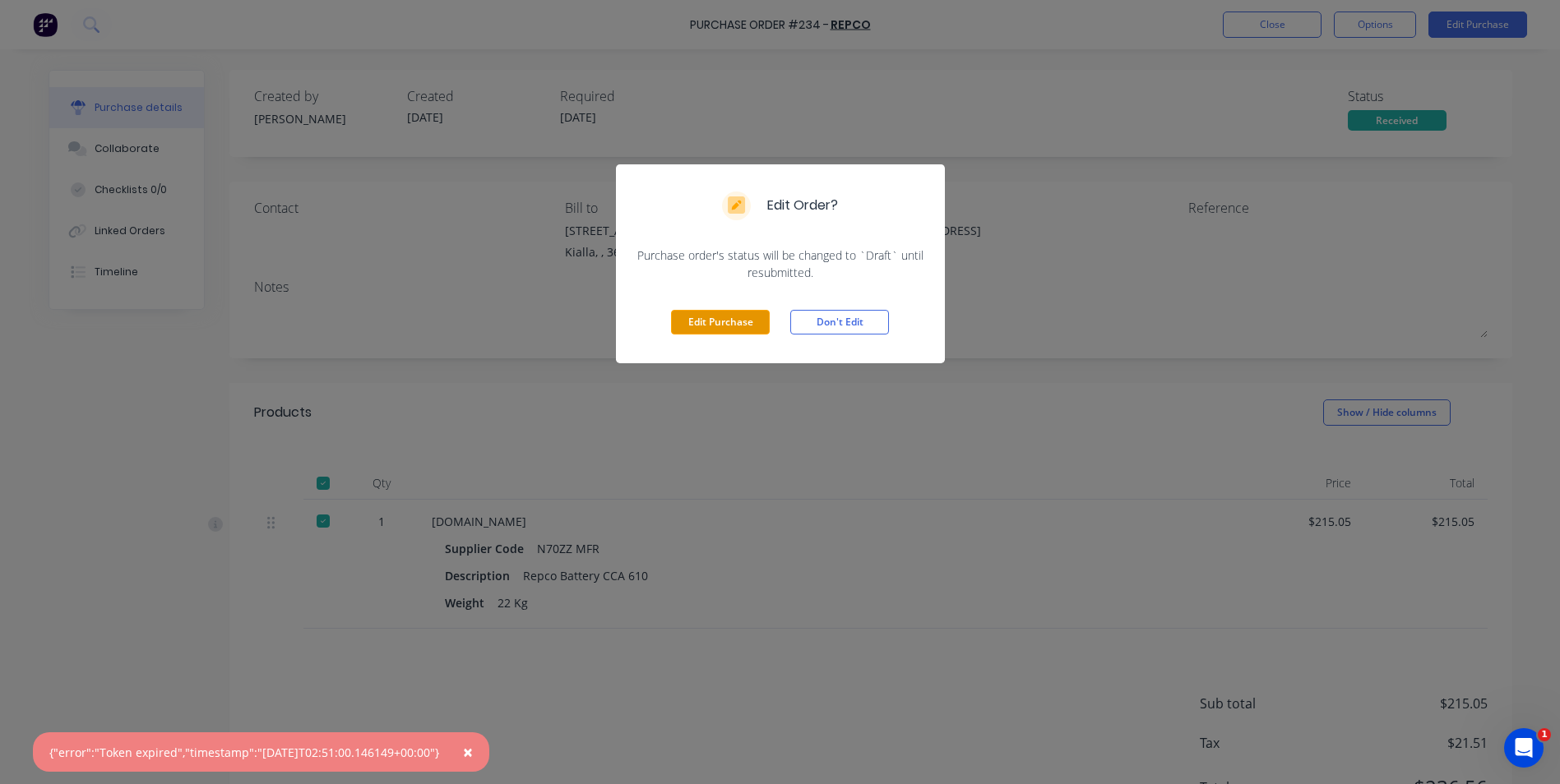
click at [741, 329] on button "Edit Purchase" at bounding box center [720, 322] width 98 height 25
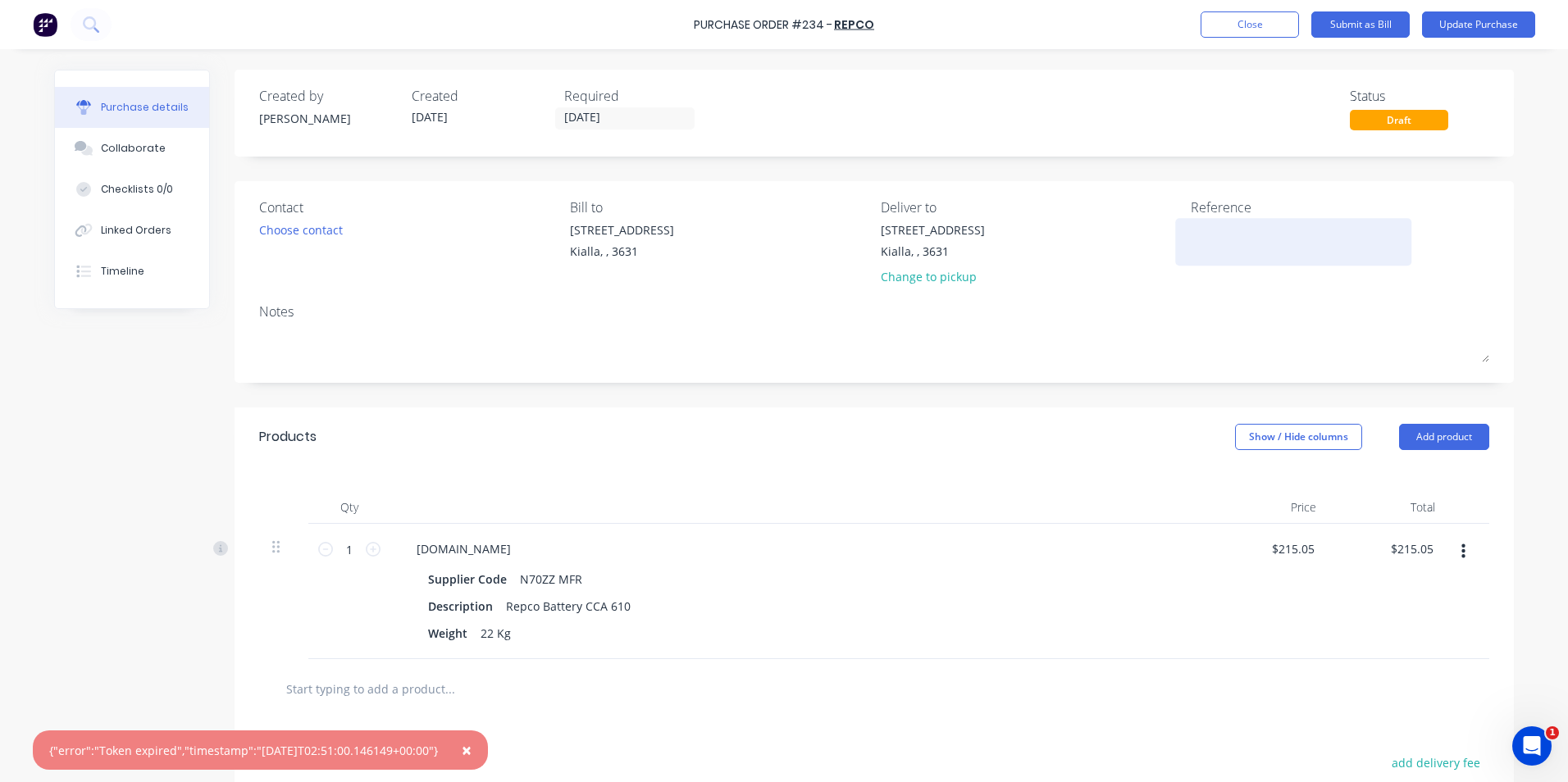
click at [1194, 237] on textarea at bounding box center [1293, 239] width 205 height 37
type textarea "x"
type textarea "2"
type textarea "x"
type textarea "22"
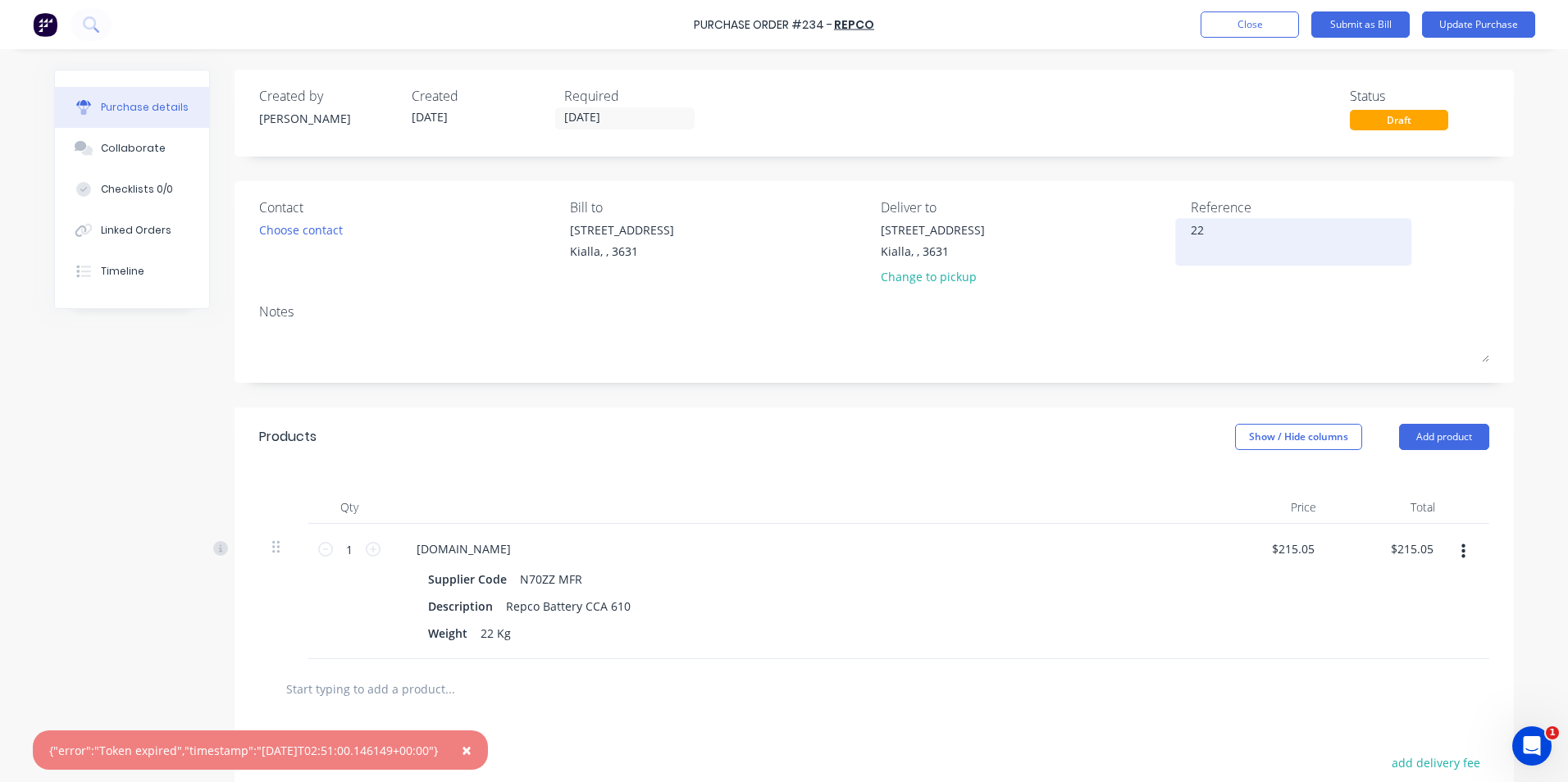
type textarea "x"
type textarea "224"
type textarea "x"
type textarea "2240"
type textarea "x"
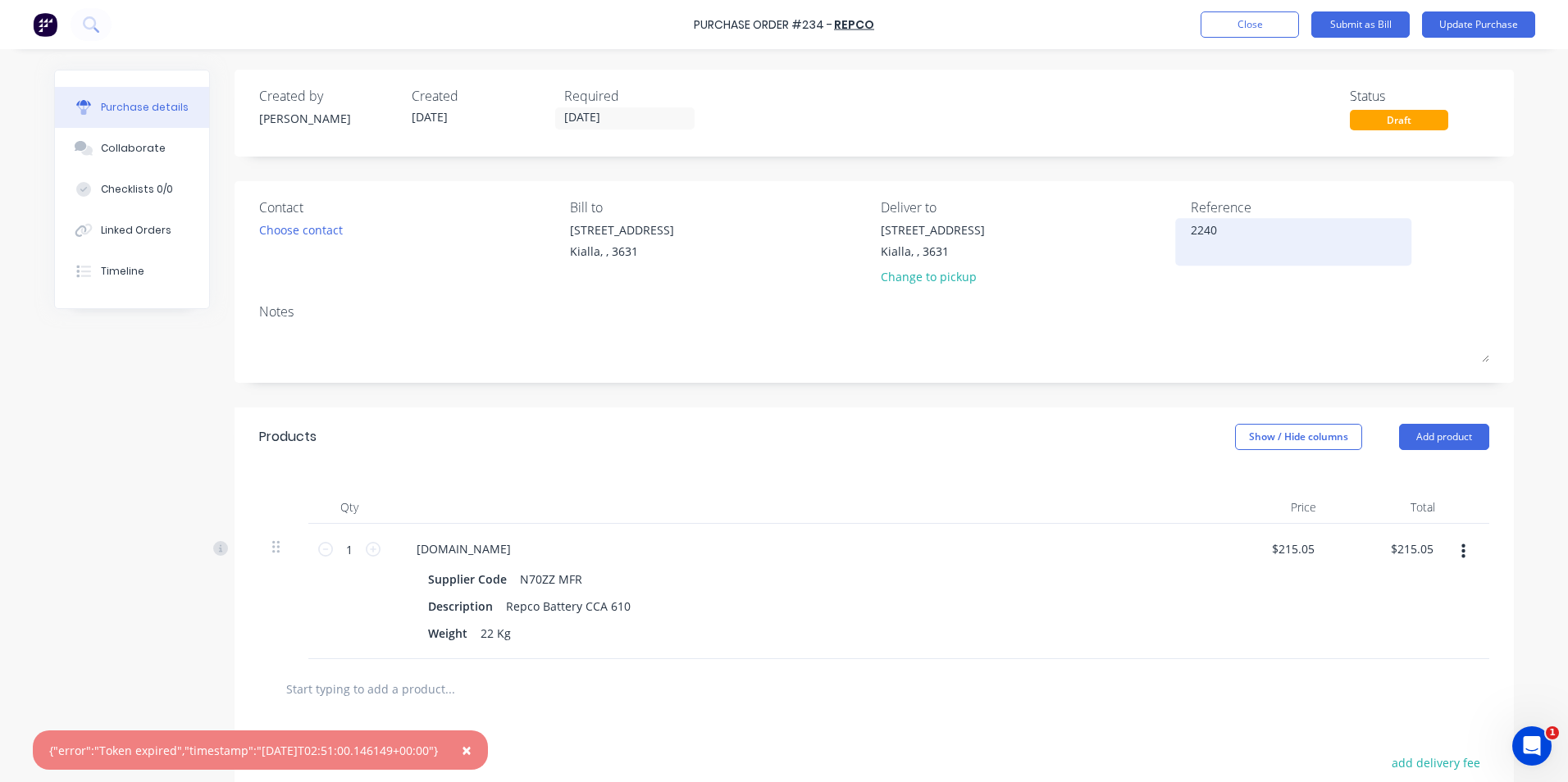
type textarea "22400"
type textarea "x"
type textarea "224004"
type textarea "x"
type textarea "2240049"
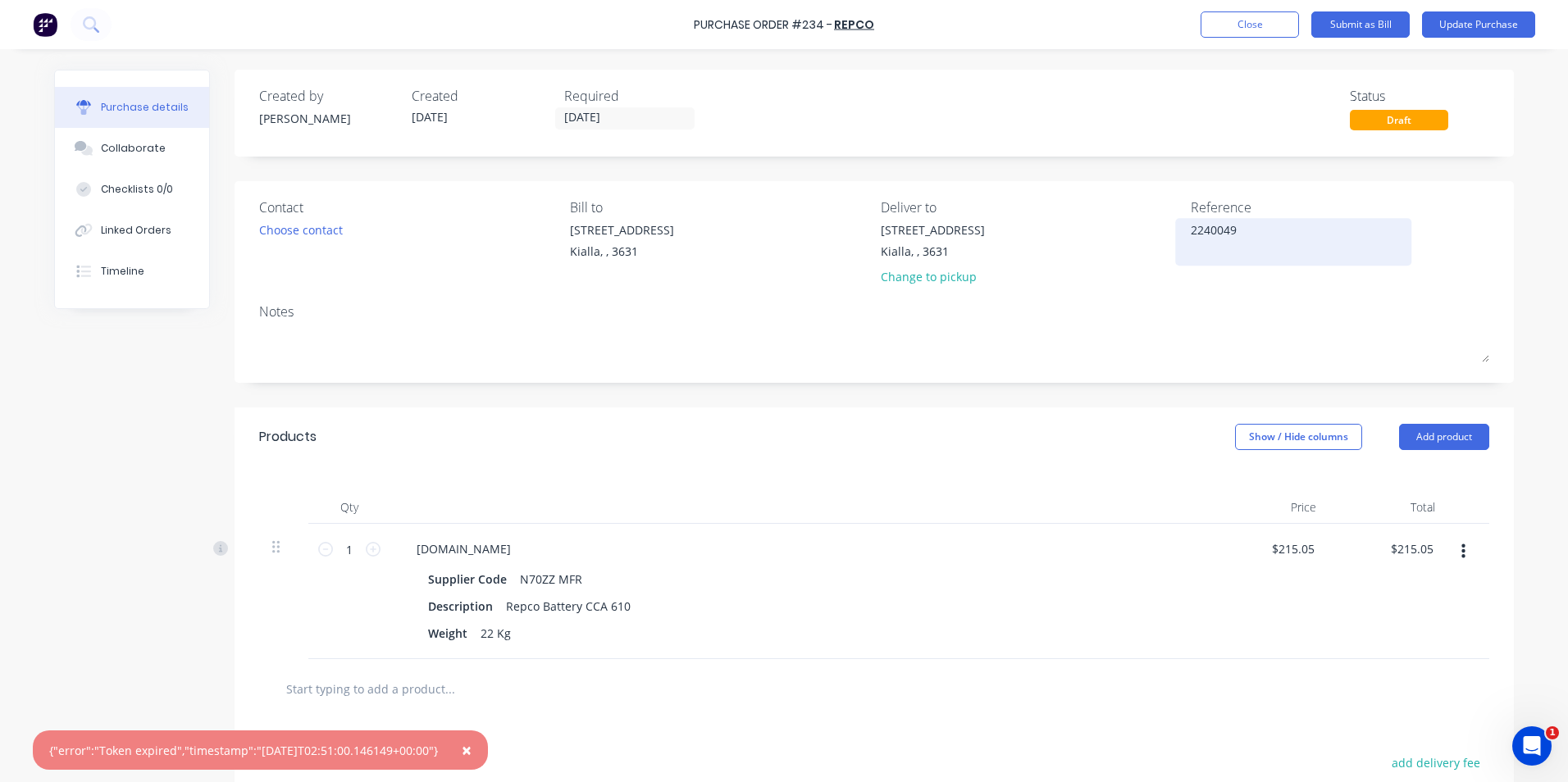
type textarea "x"
type textarea "22400496"
type textarea "x"
type textarea "224004966"
type textarea "x"
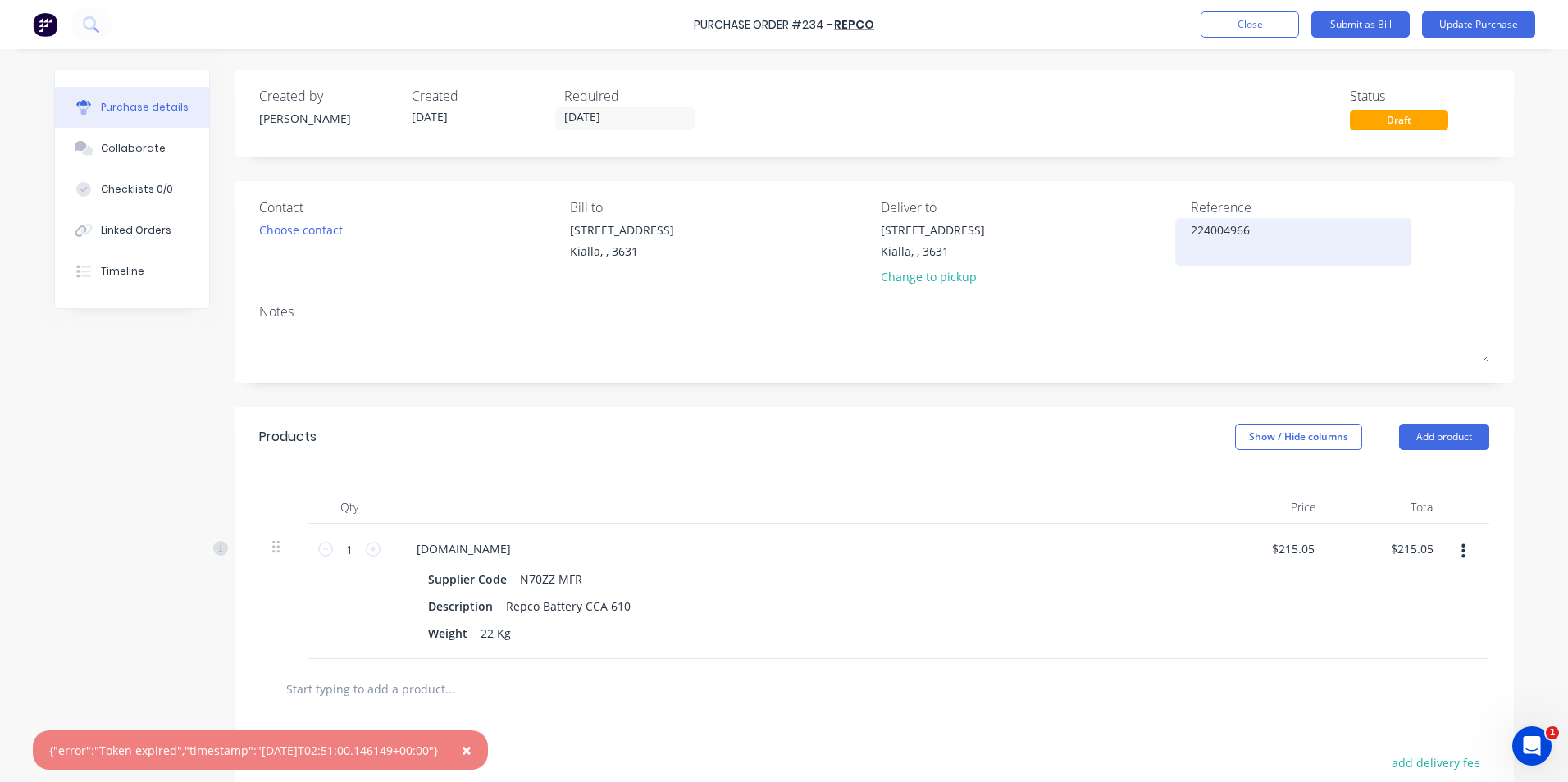
type textarea "2240049660"
type textarea "x"
type textarea "2240049660"
type textarea "x"
type textarea "2240049660"
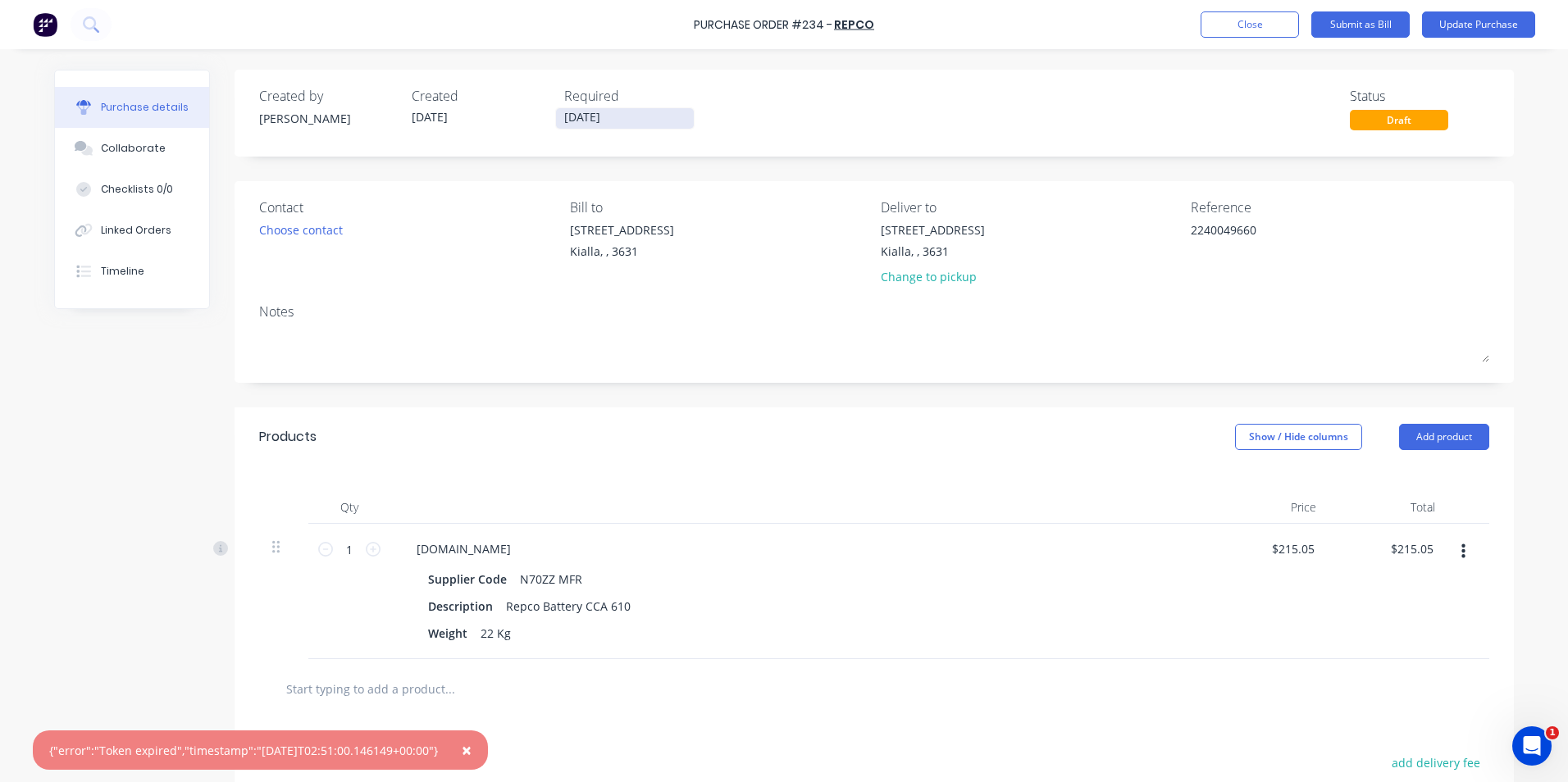
click at [637, 121] on input "25/09/25" at bounding box center [624, 119] width 137 height 20
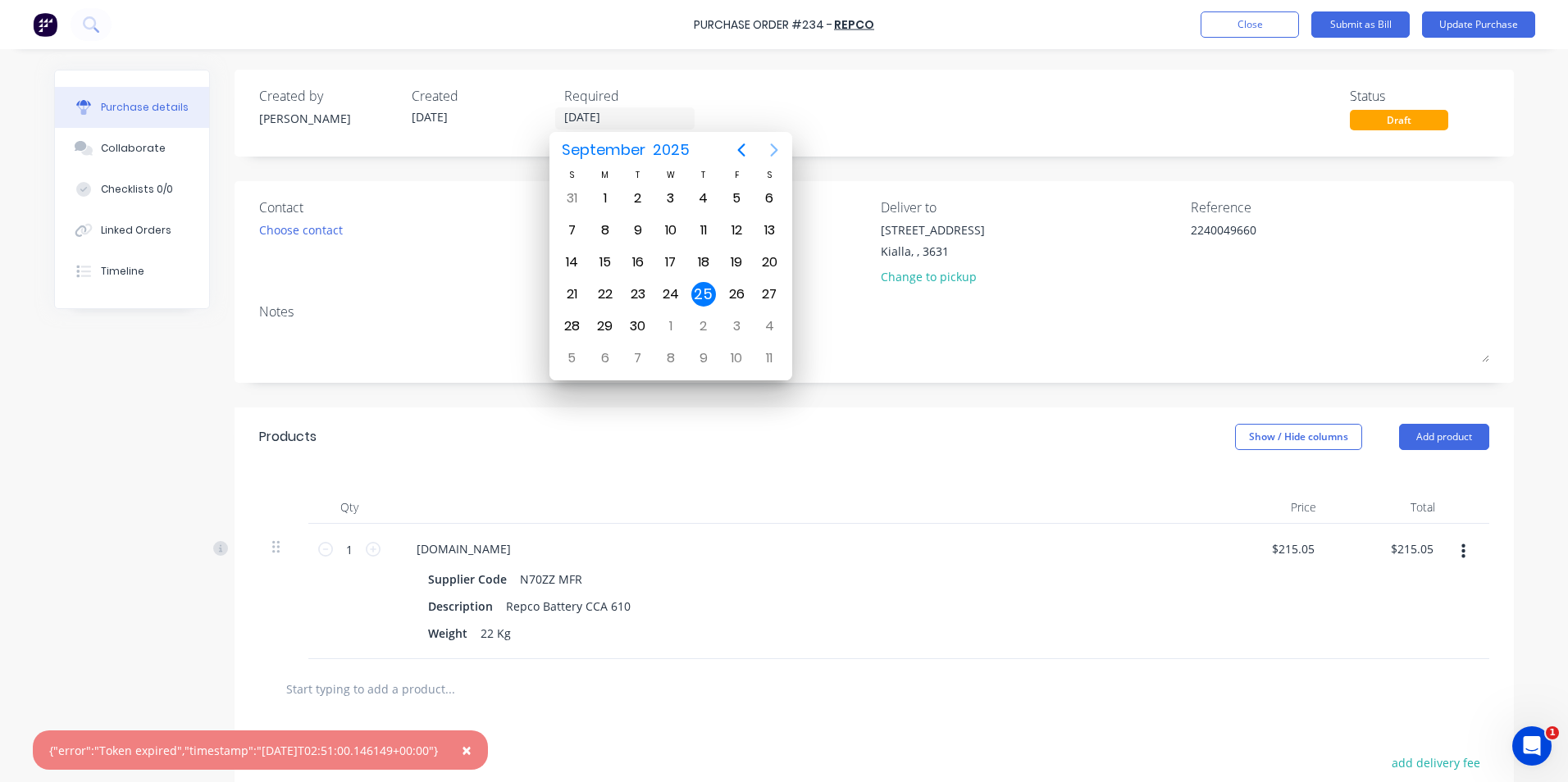
click at [774, 149] on icon "Next page" at bounding box center [774, 149] width 20 height 20
click at [773, 294] on div "25" at bounding box center [769, 294] width 25 height 25
type textarea "x"
type input "25/10/25"
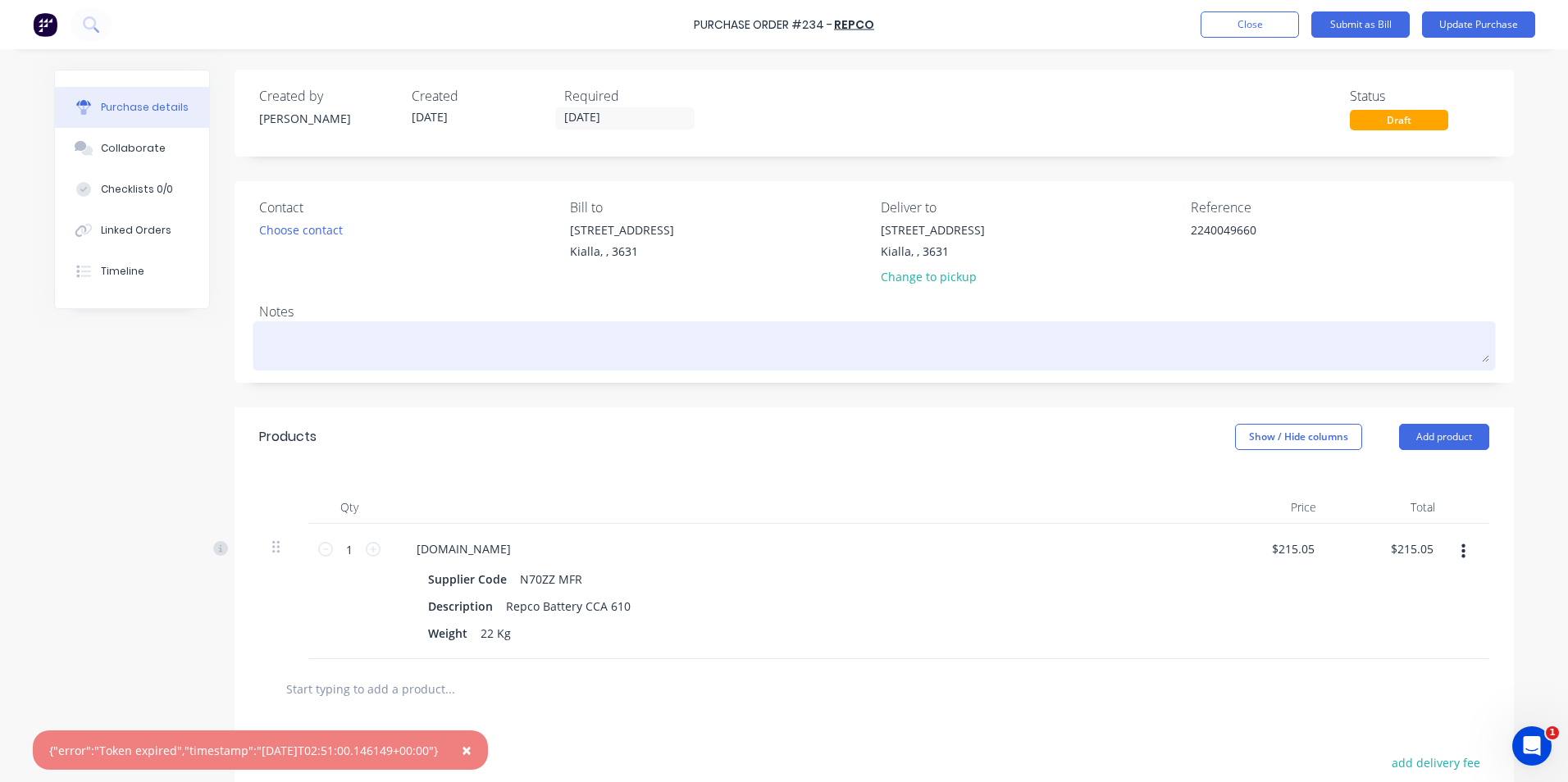
click at [329, 346] on textarea at bounding box center [874, 343] width 1230 height 37
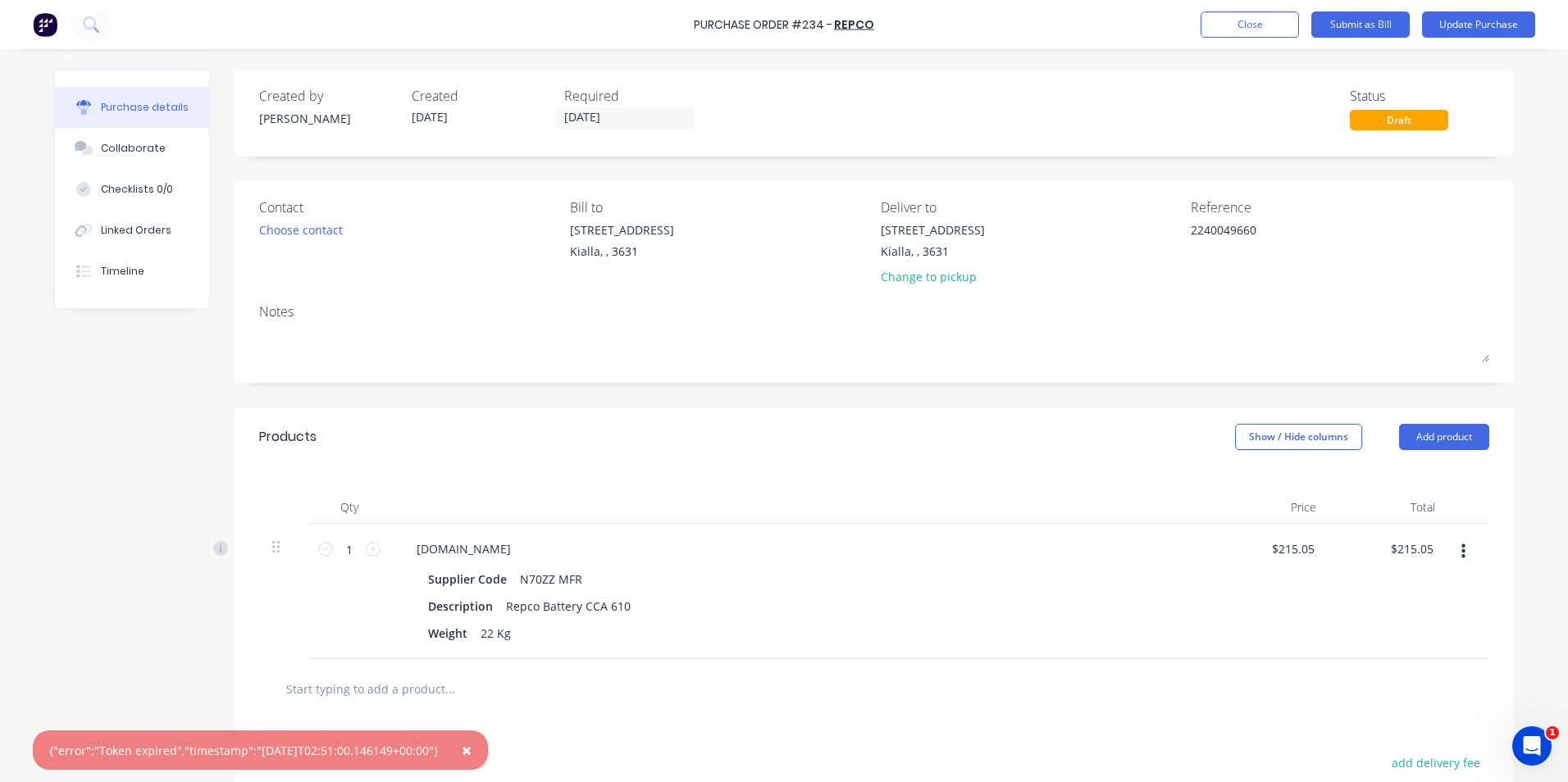
type textarea "x"
type textarea "N"
type textarea "x"
type textarea "Ni"
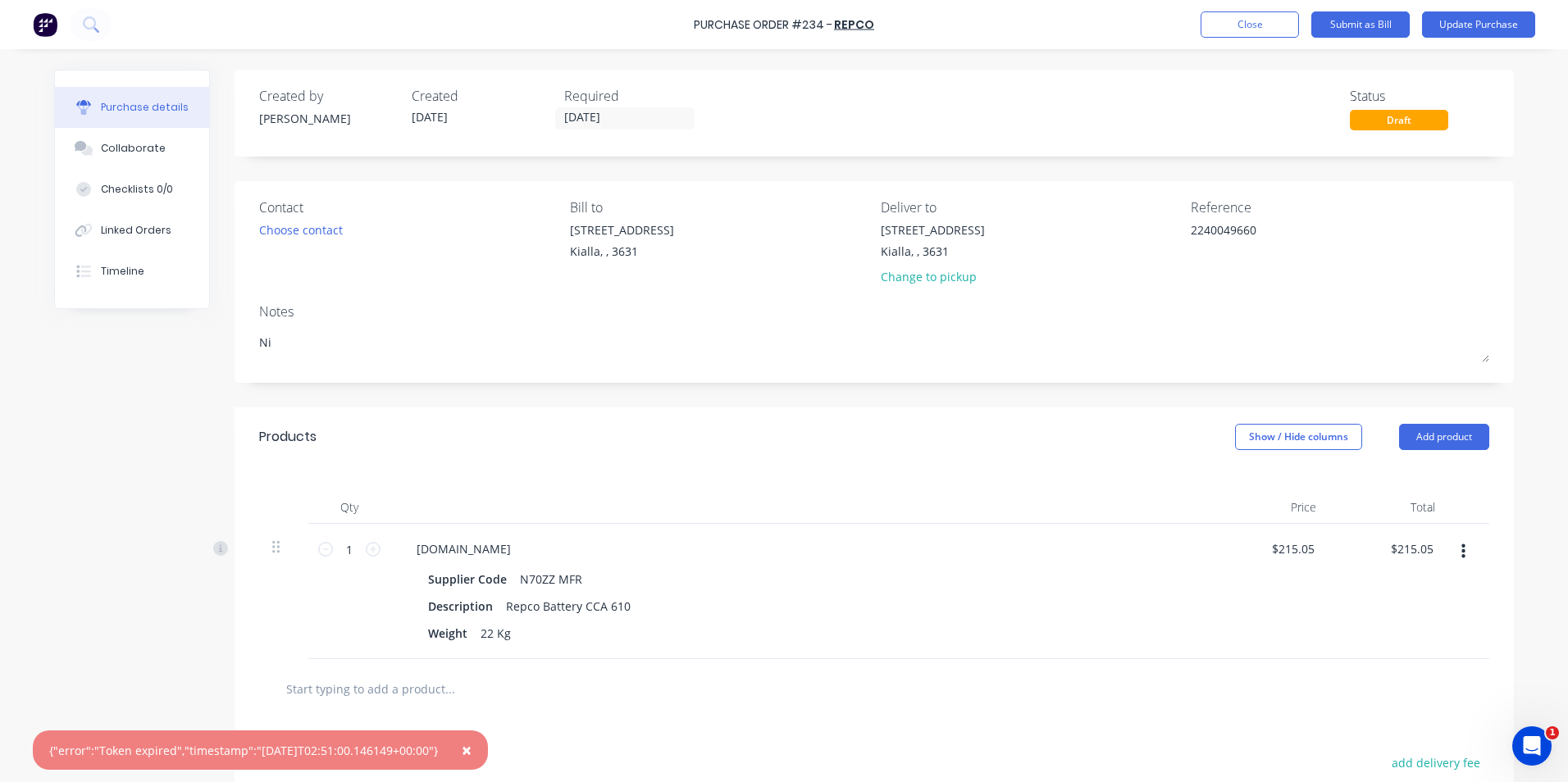
type textarea "x"
type textarea "Nic"
type textarea "x"
type textarea "Nich"
type textarea "x"
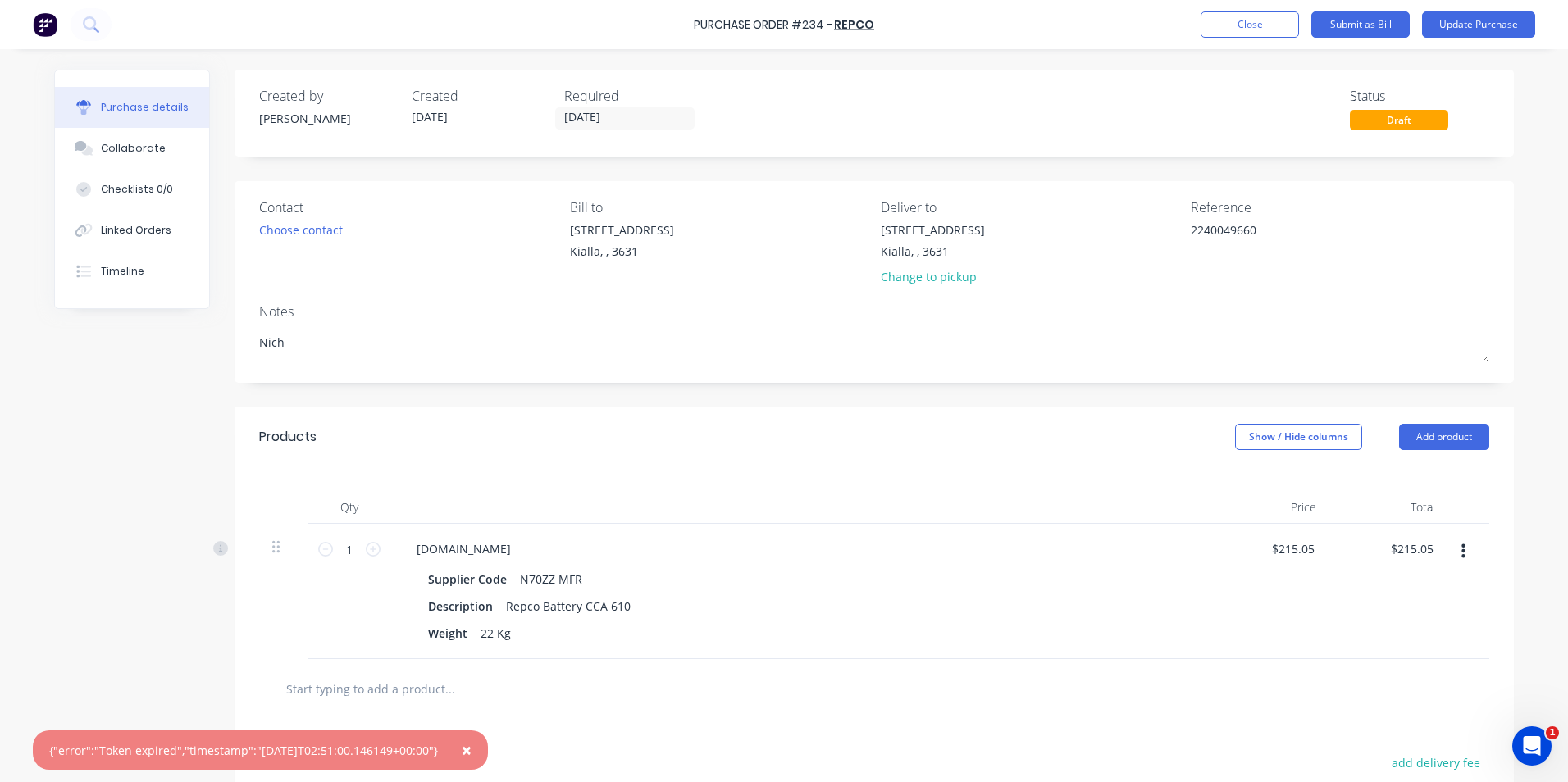
type textarea "Nicho"
type textarea "x"
type textarea "Nichol"
type textarea "x"
type textarea "Nichols"
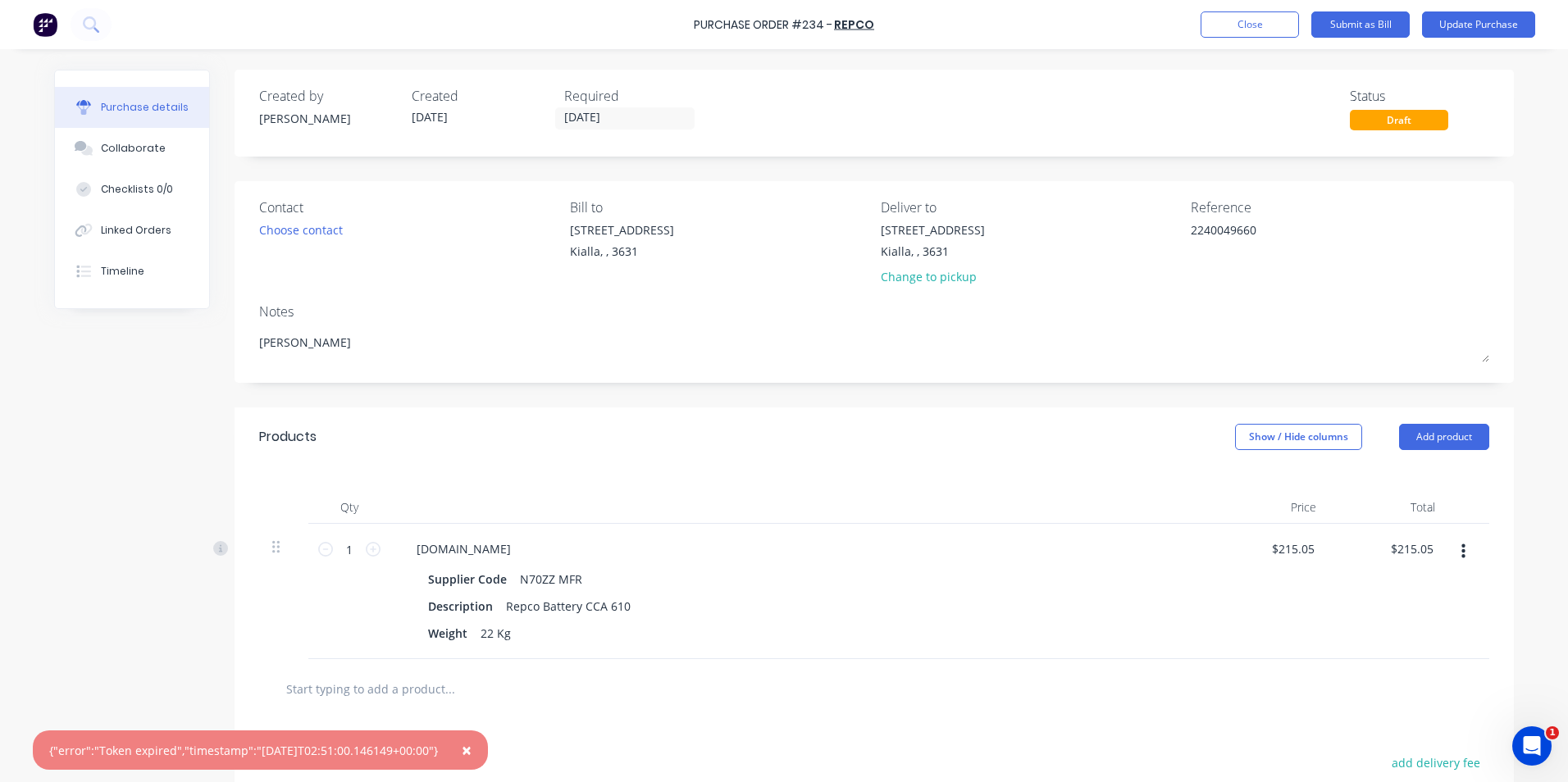
type textarea "x"
type textarea "Nicholso"
type textarea "x"
type textarea "Nicholson"
type textarea "x"
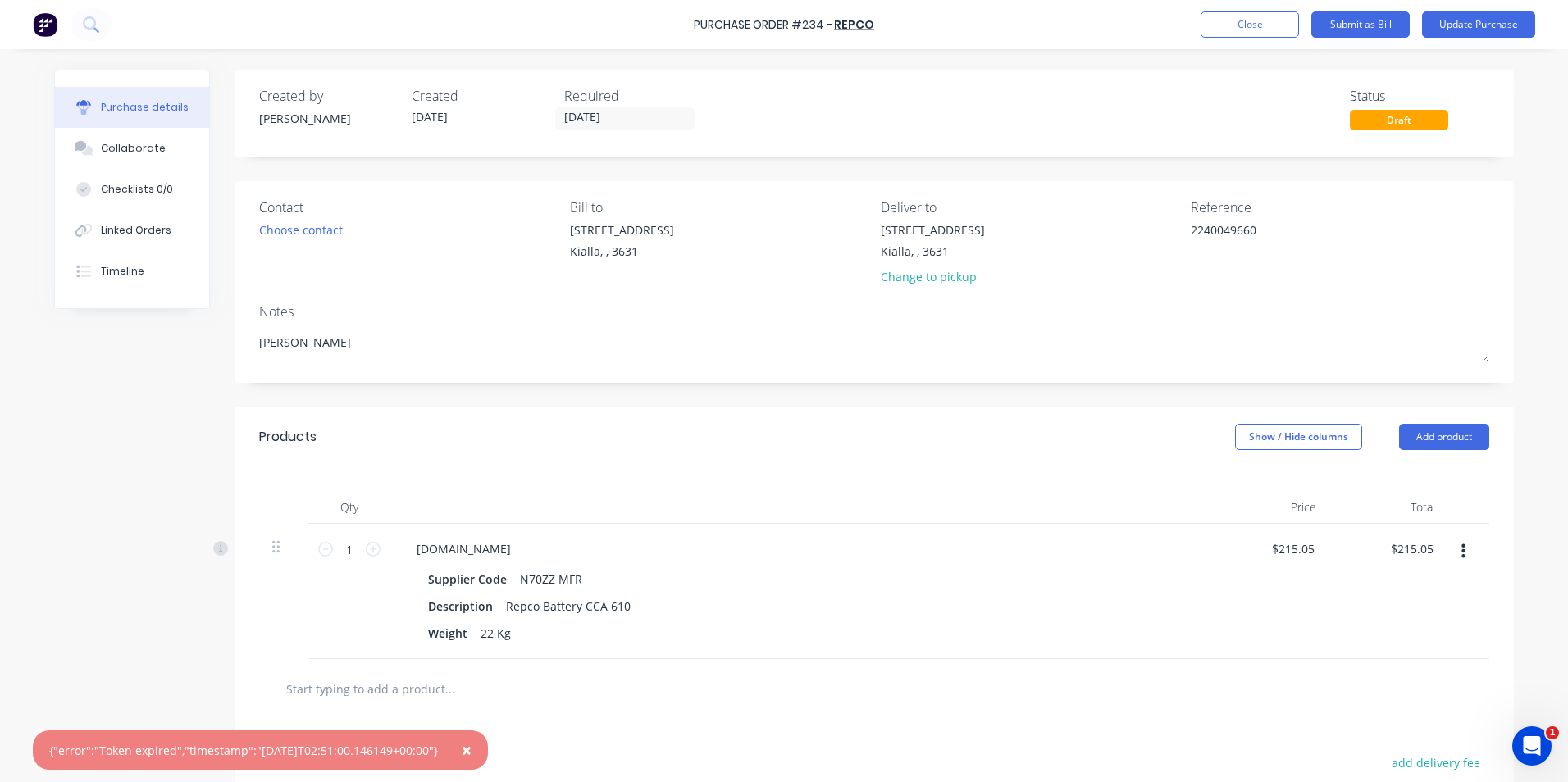
type textarea "Nicholson"
type textarea "x"
type textarea "Nicholson F"
type textarea "x"
type textarea "Nicholson Fa"
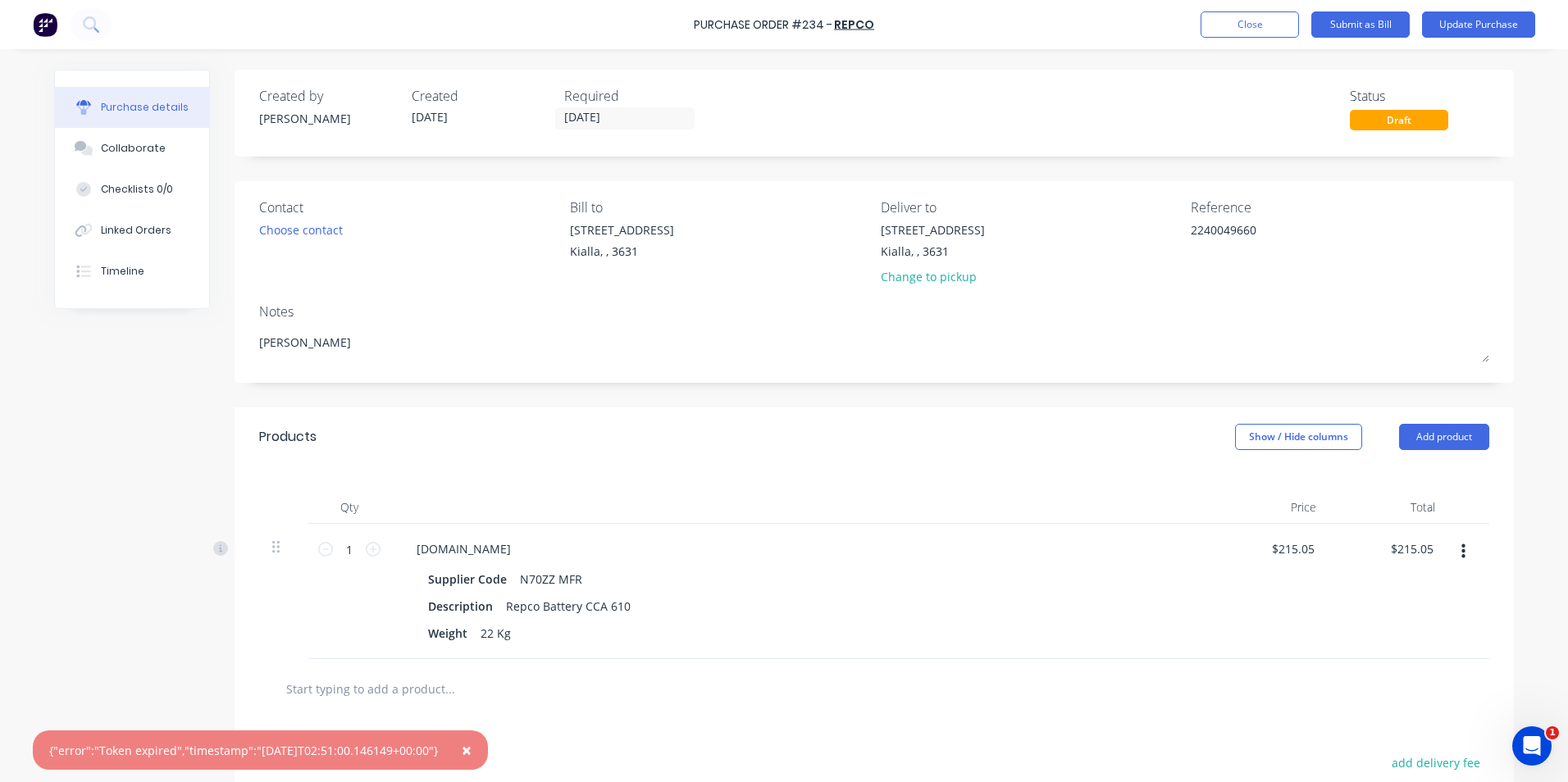
type textarea "x"
type textarea "Nicholson Fam"
type textarea "x"
type textarea "Nicholson Fami"
type textarea "x"
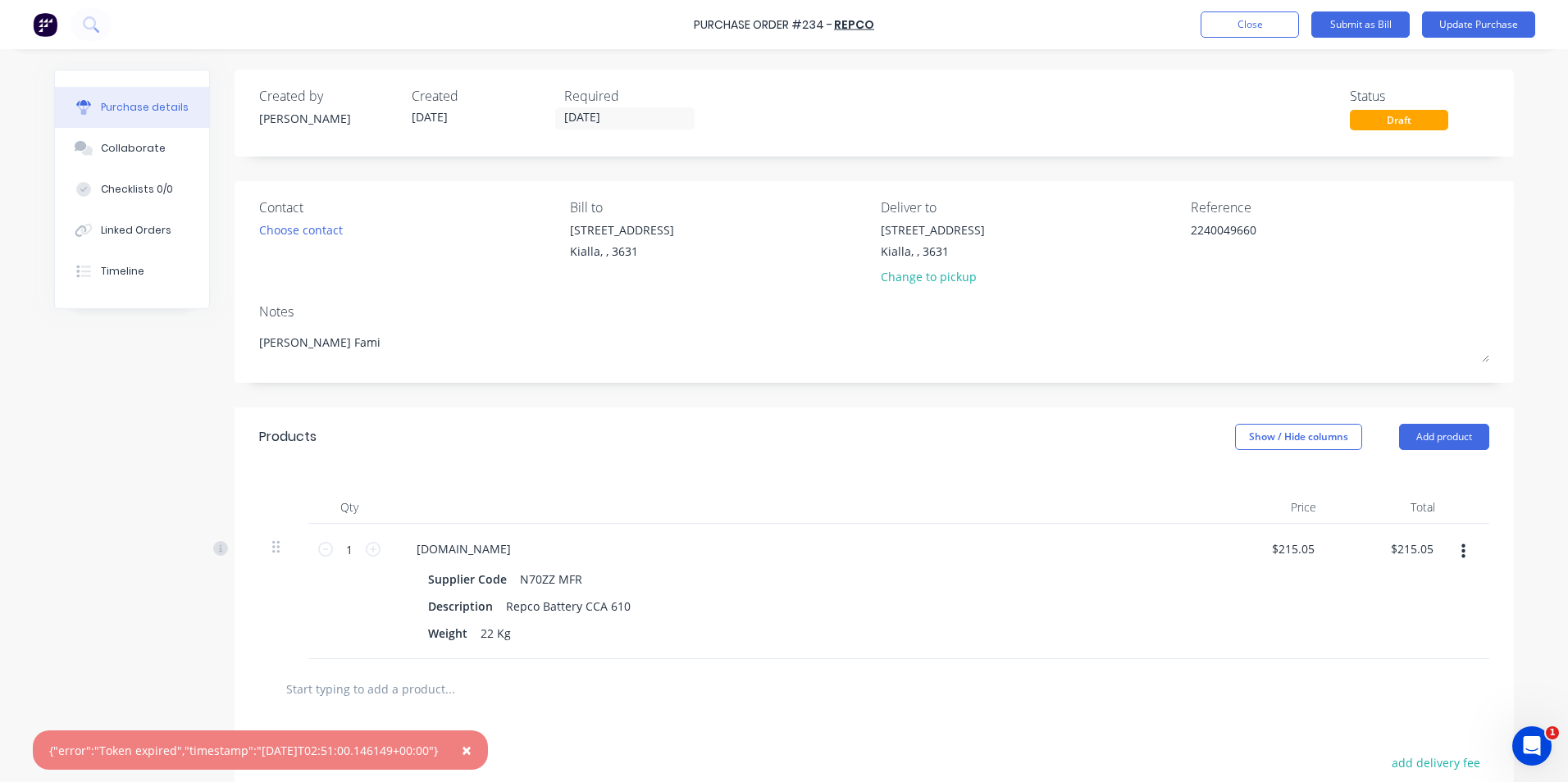
type textarea "Nicholson Famil"
type textarea "x"
type textarea "Nicholson Family"
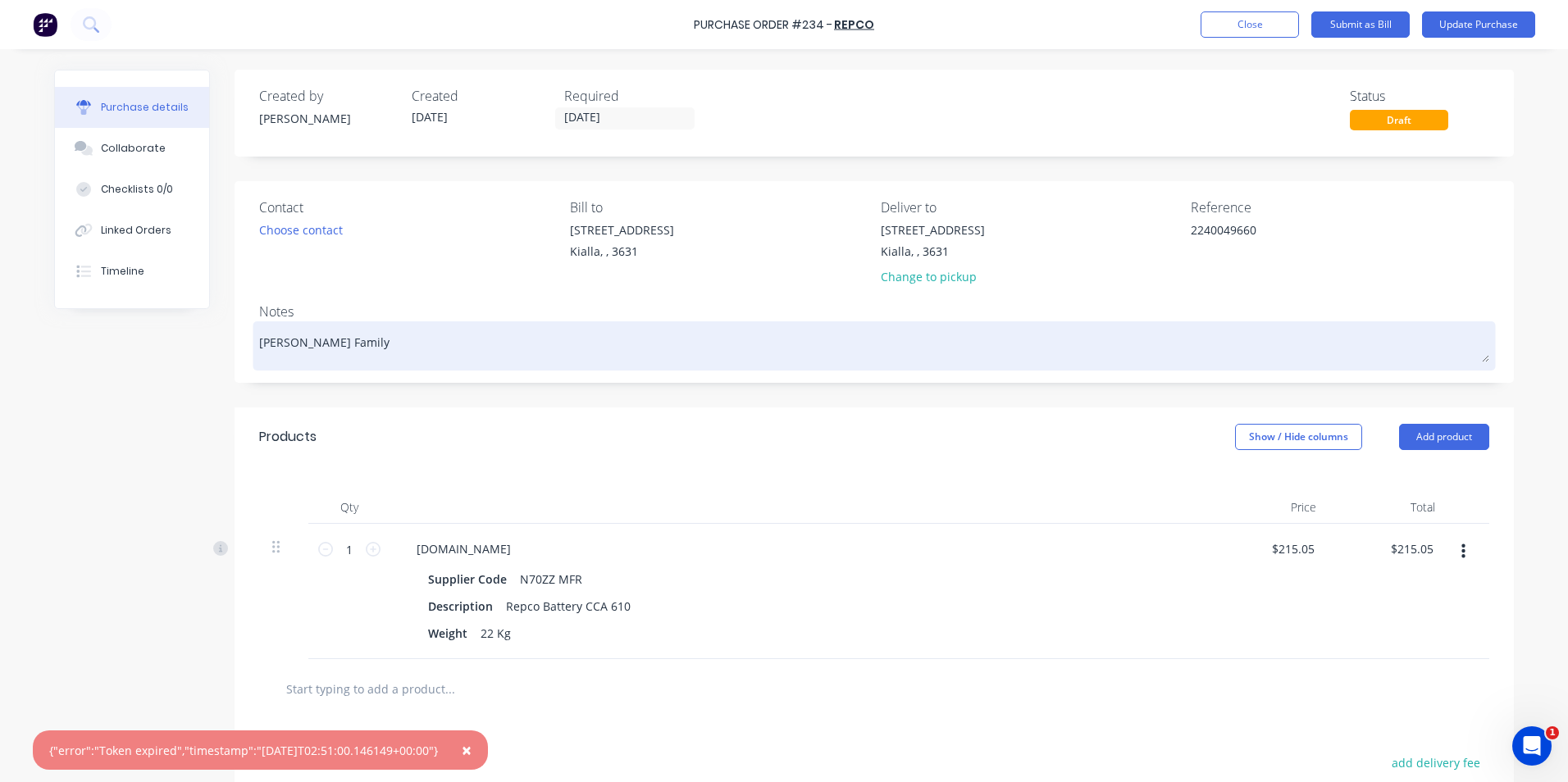
click at [1144, 339] on textarea "Nicholson Family" at bounding box center [874, 343] width 1230 height 37
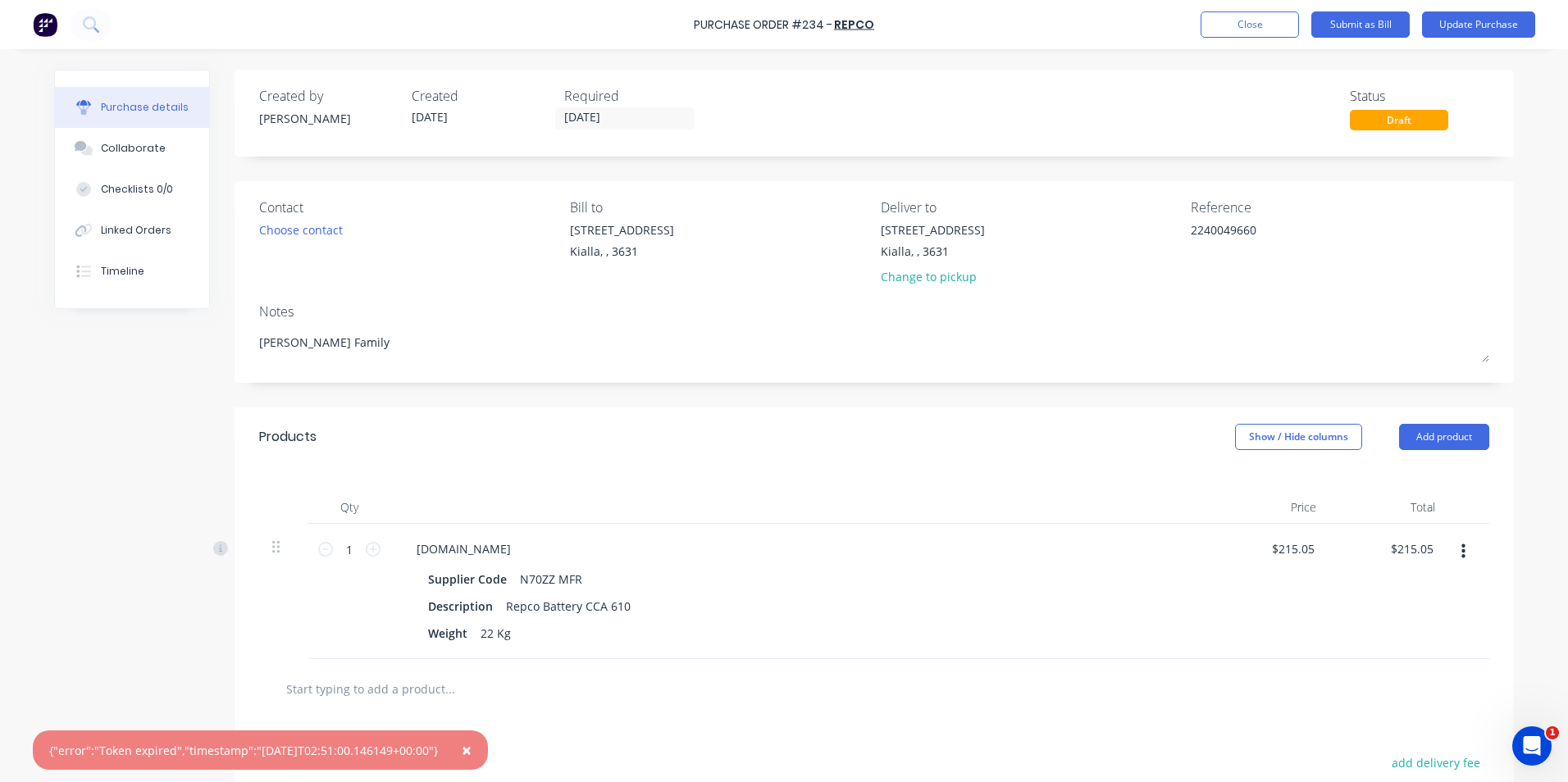
type textarea "x"
type textarea "Nicholson Family"
type textarea "x"
type textarea "Nicholson Family"
click at [1482, 28] on button "Update Purchase" at bounding box center [1478, 24] width 114 height 26
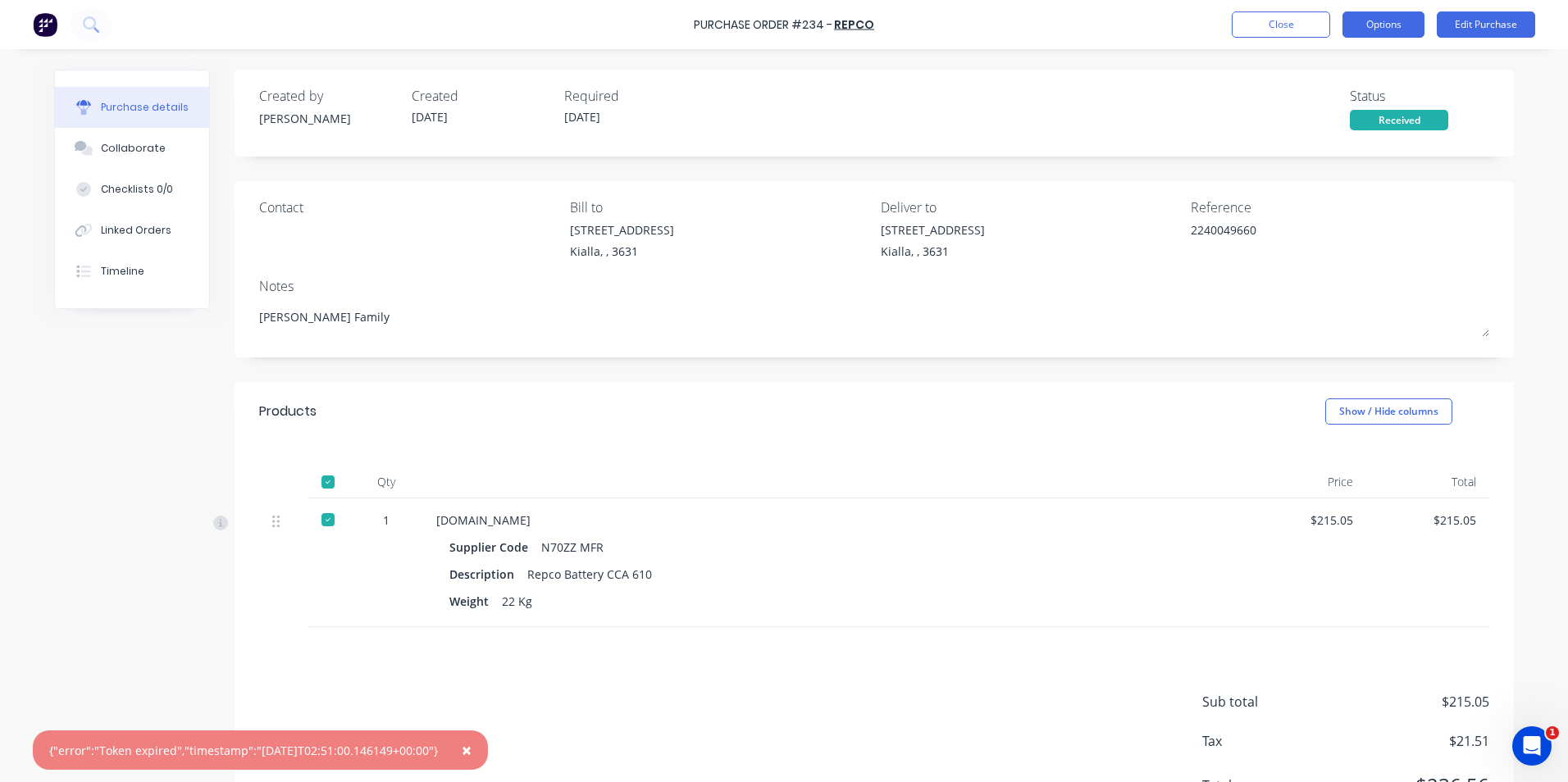
click at [1390, 26] on button "Options" at bounding box center [1384, 24] width 82 height 26
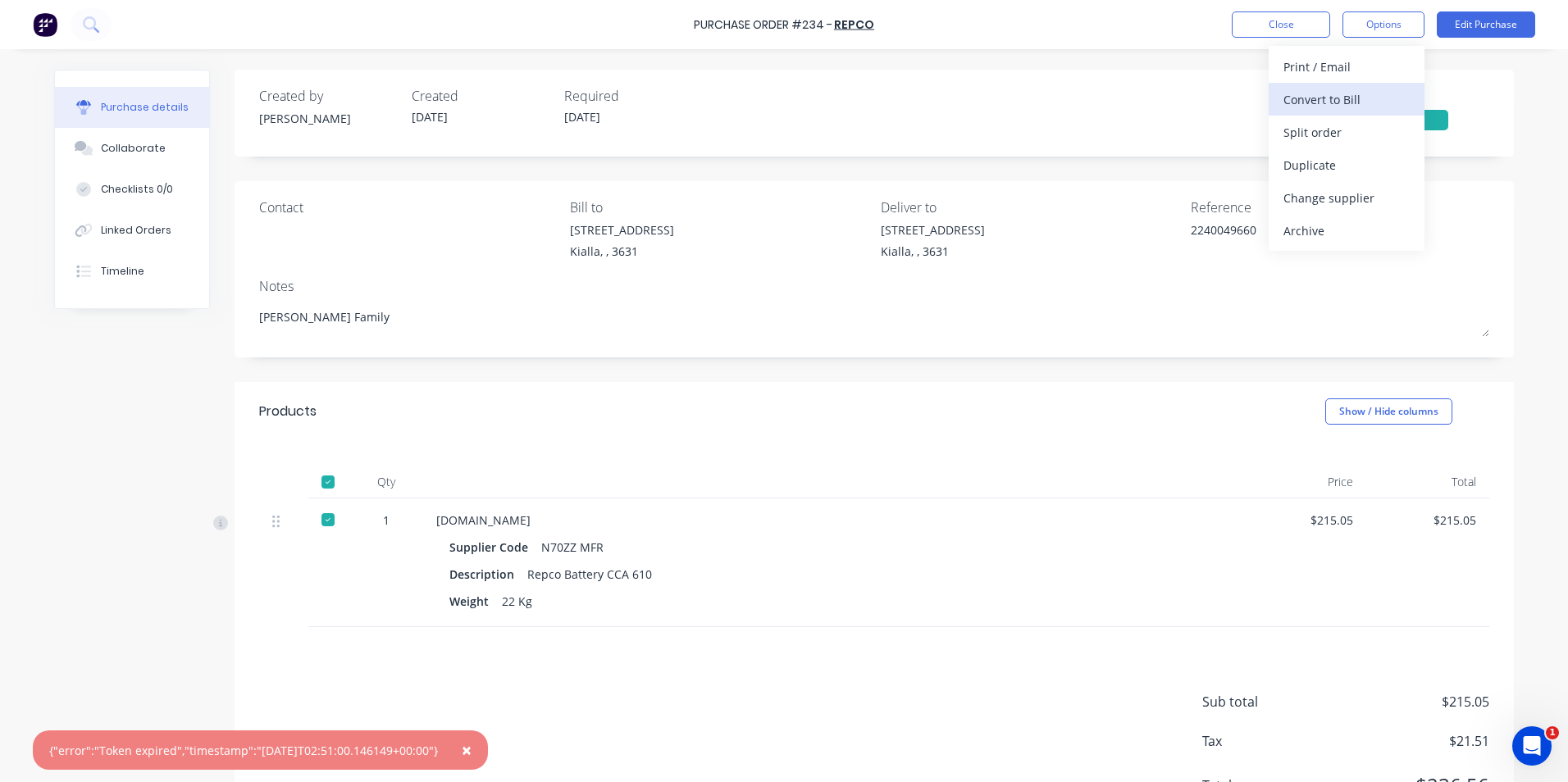
click at [1323, 102] on div "Convert to Bill" at bounding box center [1347, 100] width 126 height 24
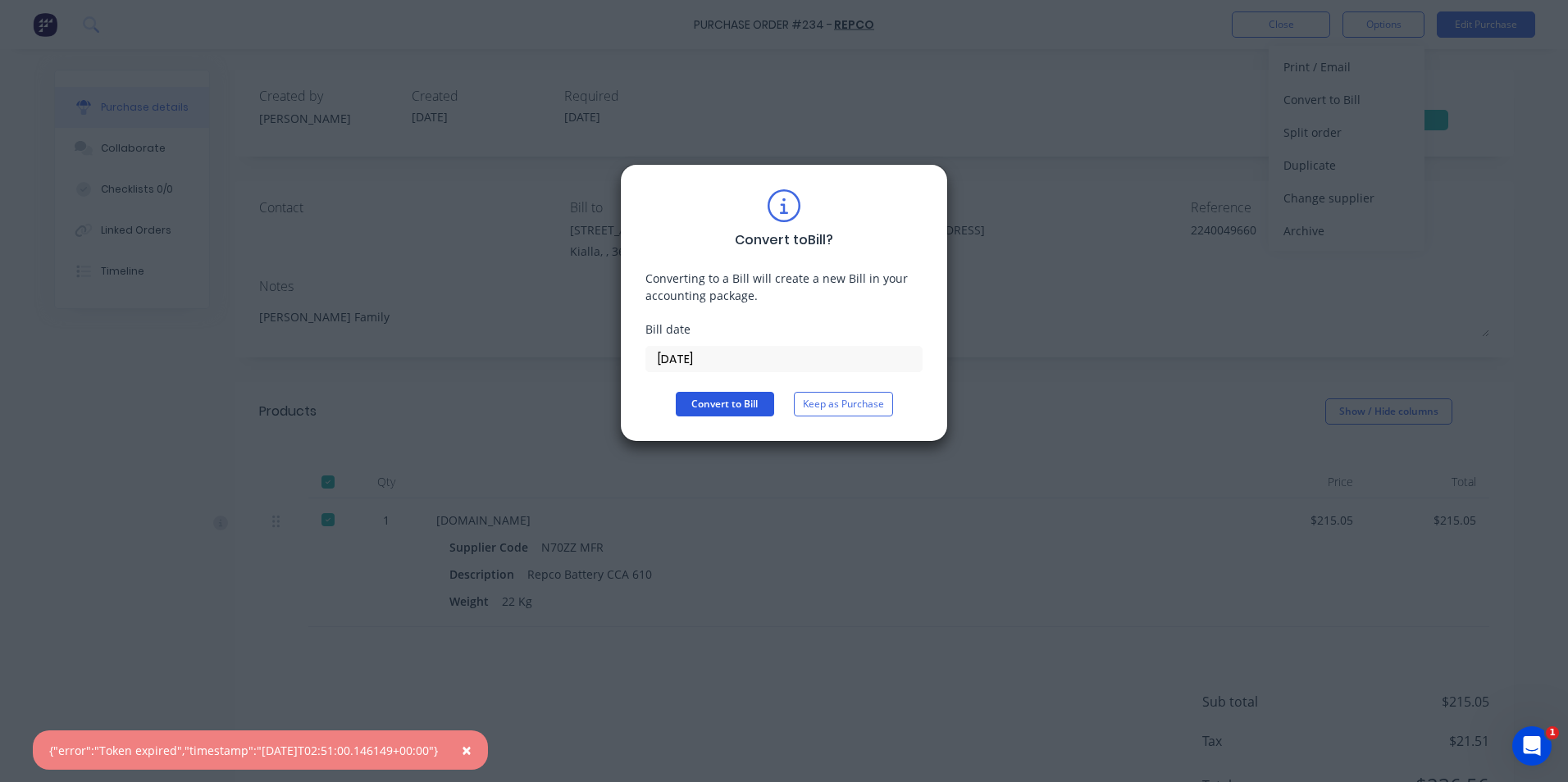
click at [736, 400] on button "Convert to Bill" at bounding box center [724, 404] width 98 height 25
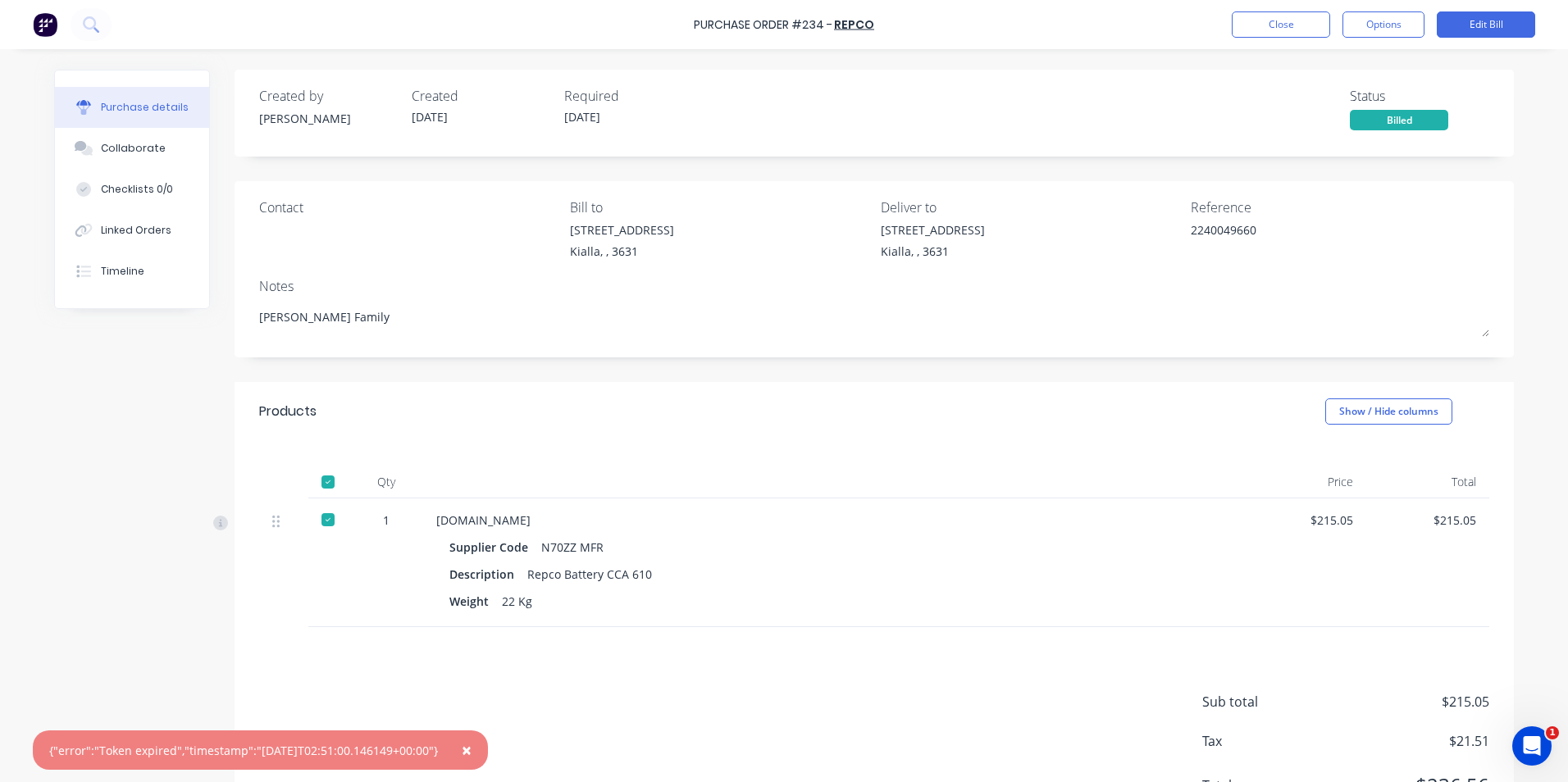
type textarea "x"
click at [1267, 25] on button "Close" at bounding box center [1280, 24] width 98 height 26
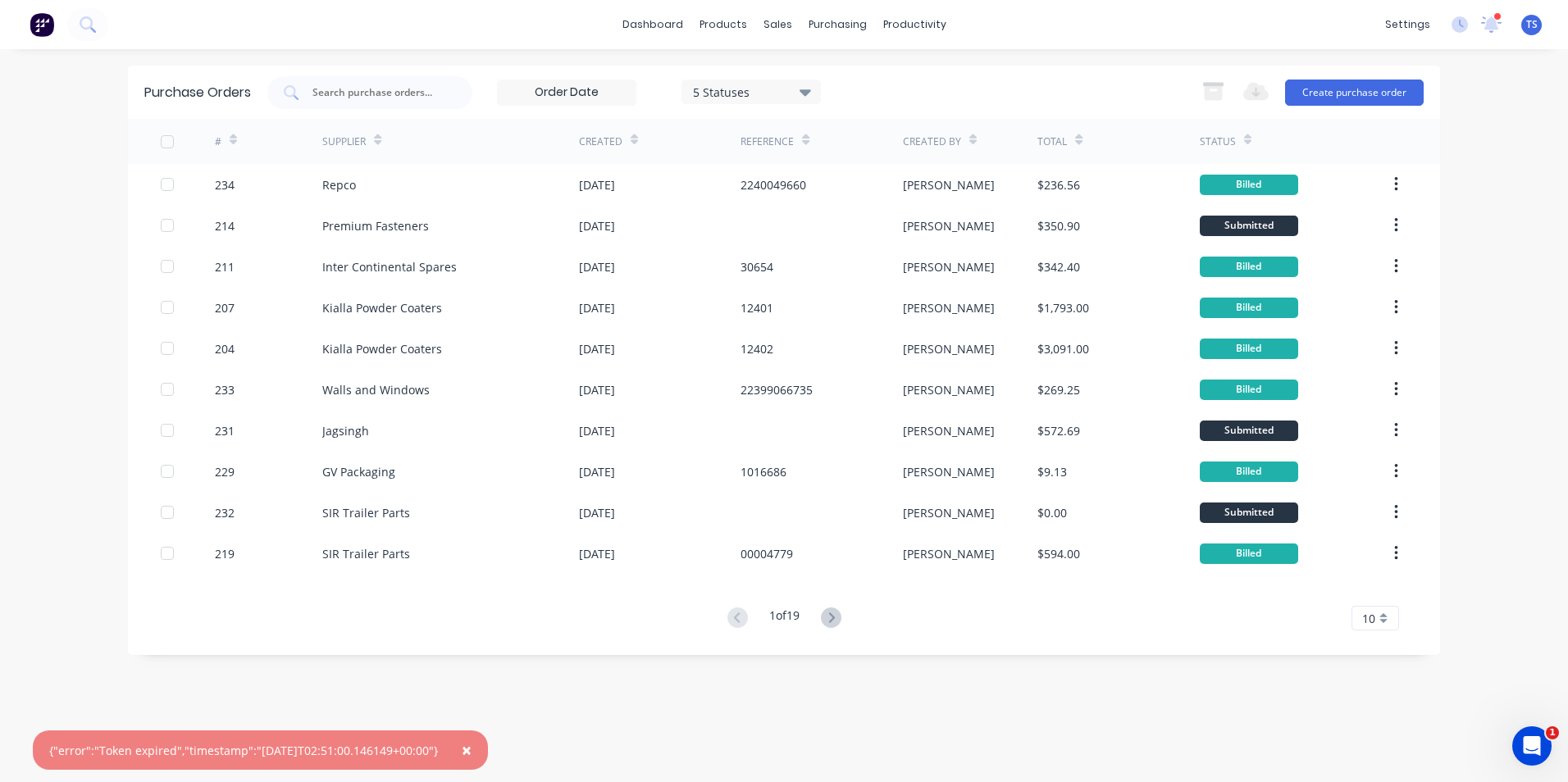
click at [471, 753] on span "×" at bounding box center [467, 750] width 10 height 23
